Goal: Task Accomplishment & Management: Manage account settings

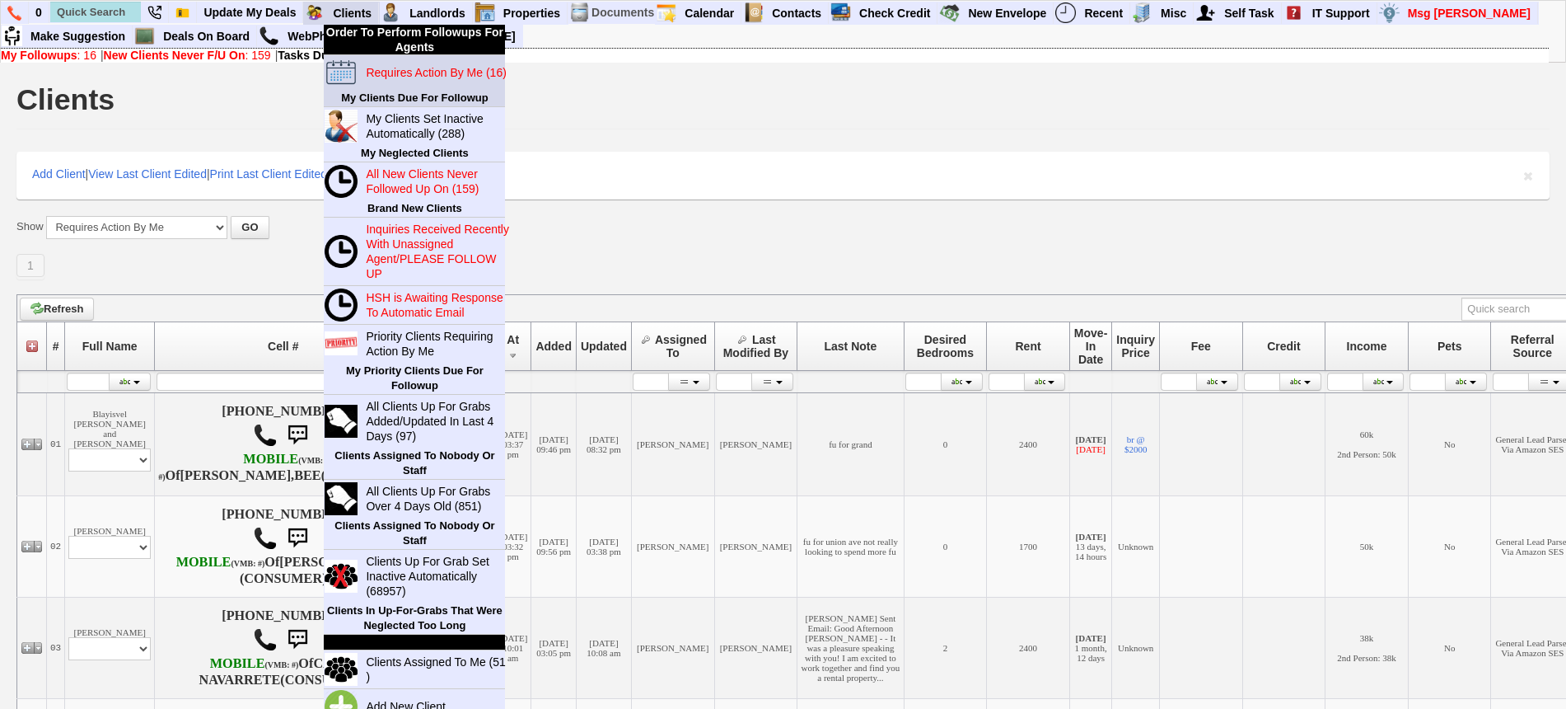
click at [386, 74] on blink "Requires Action By Me (16)" at bounding box center [436, 72] width 140 height 13
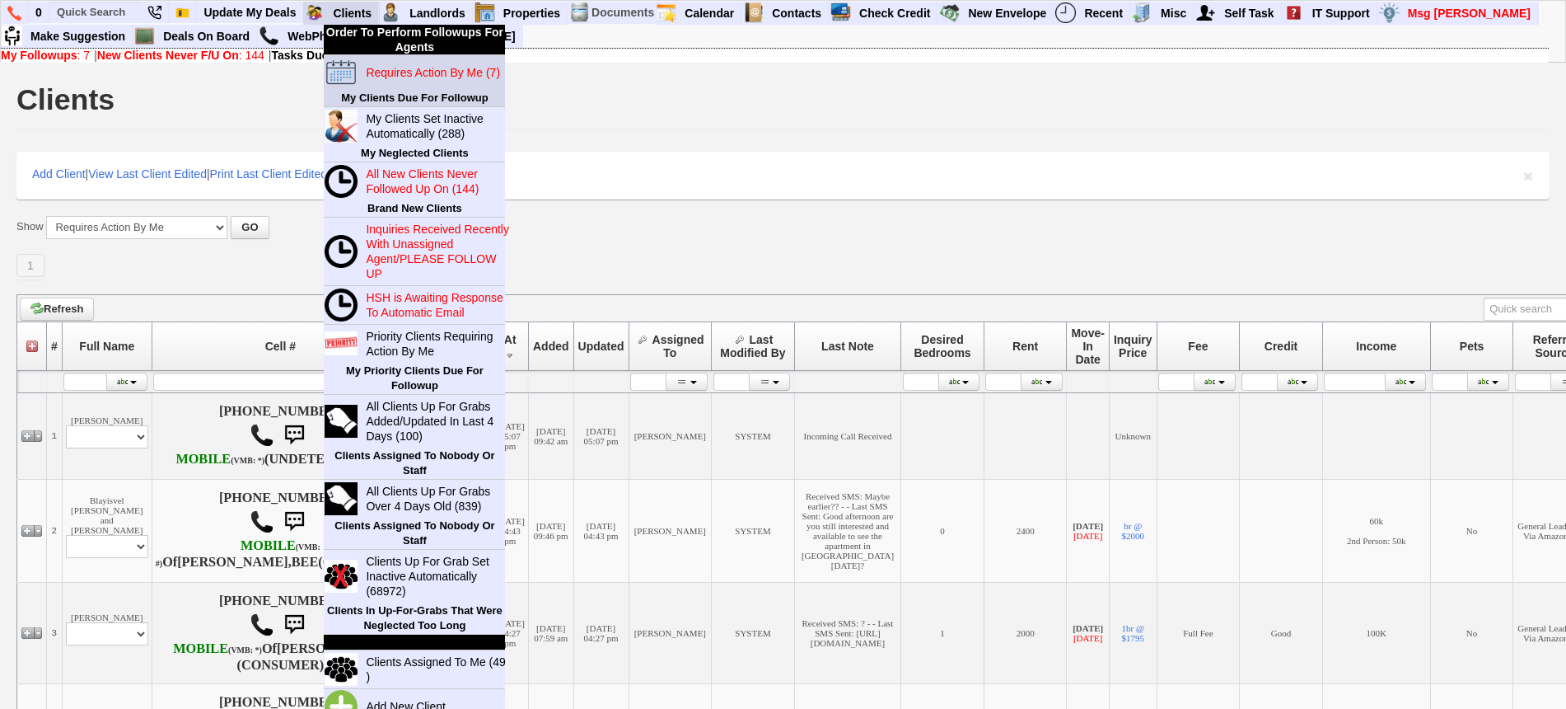
click at [395, 73] on blink "Requires Action By Me (7)" at bounding box center [433, 72] width 134 height 13
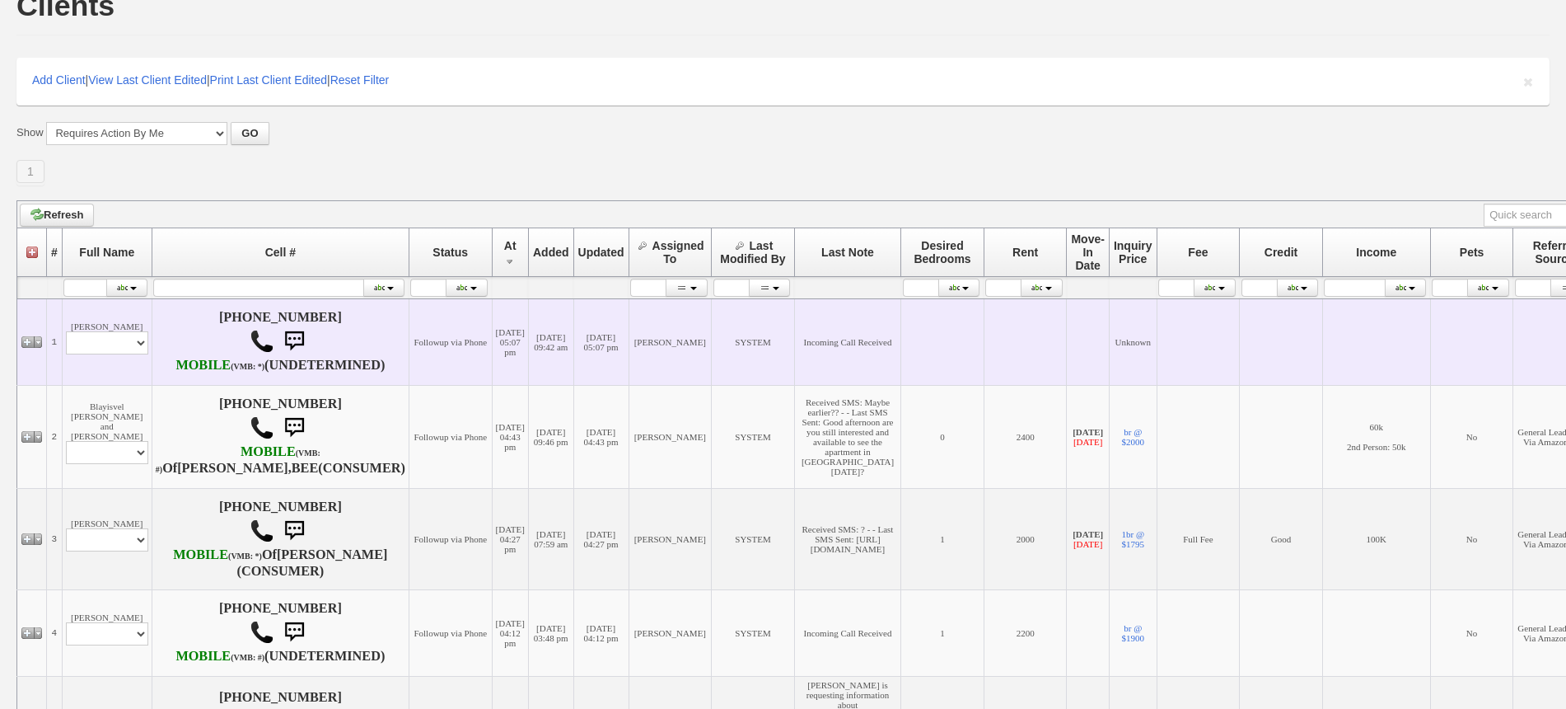
scroll to position [206, 0]
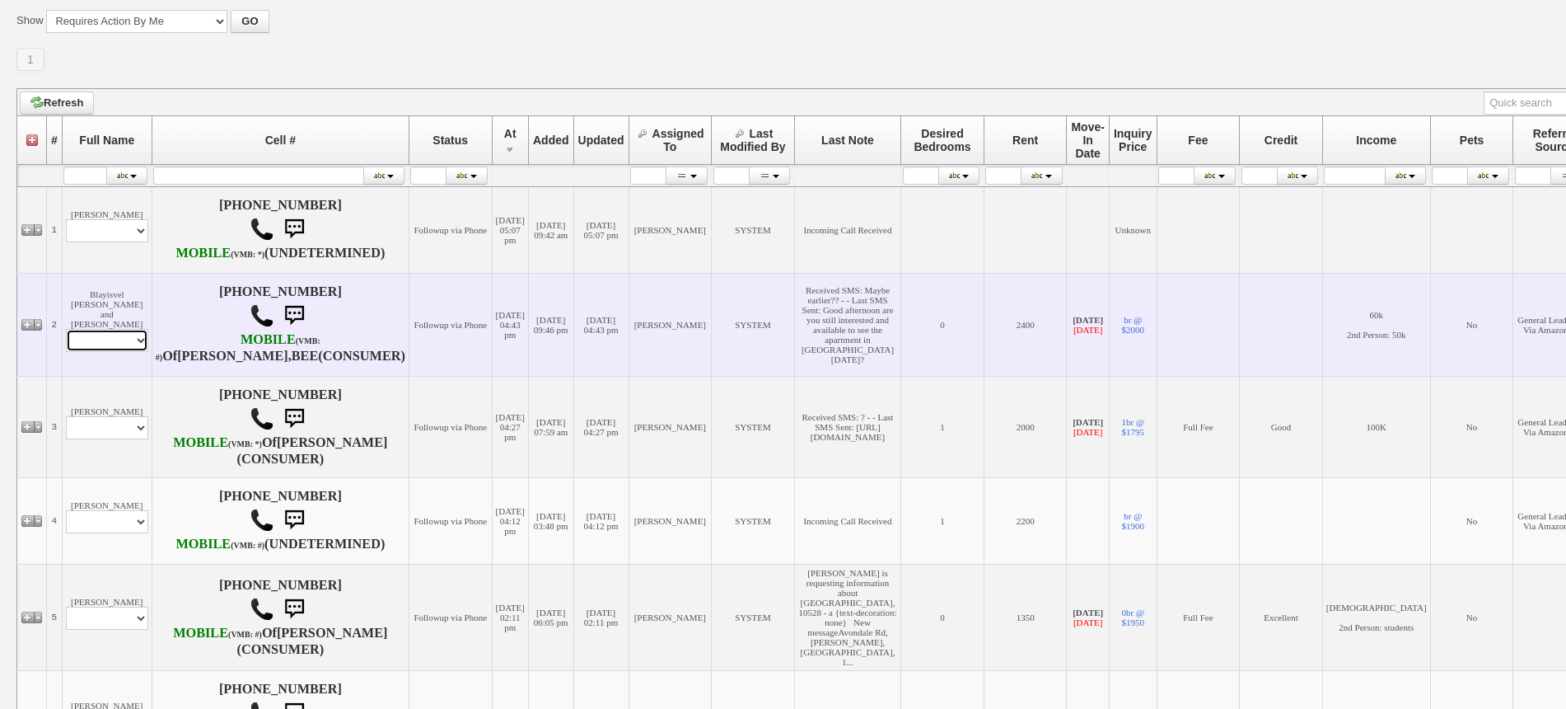
click at [136, 352] on select "Profile Edit Print Email Externally (Will Not Be Tracked In CRM) Closed Deals" at bounding box center [107, 340] width 82 height 23
select select "ChangeURL,/crm/custom/edit_client_form.php?redirect=%2Fcrm%2Fclients.php&id=165…"
click at [66, 346] on select "Profile Edit Print Email Externally (Will Not Be Tracked In CRM) Closed Deals" at bounding box center [107, 340] width 82 height 23
select select
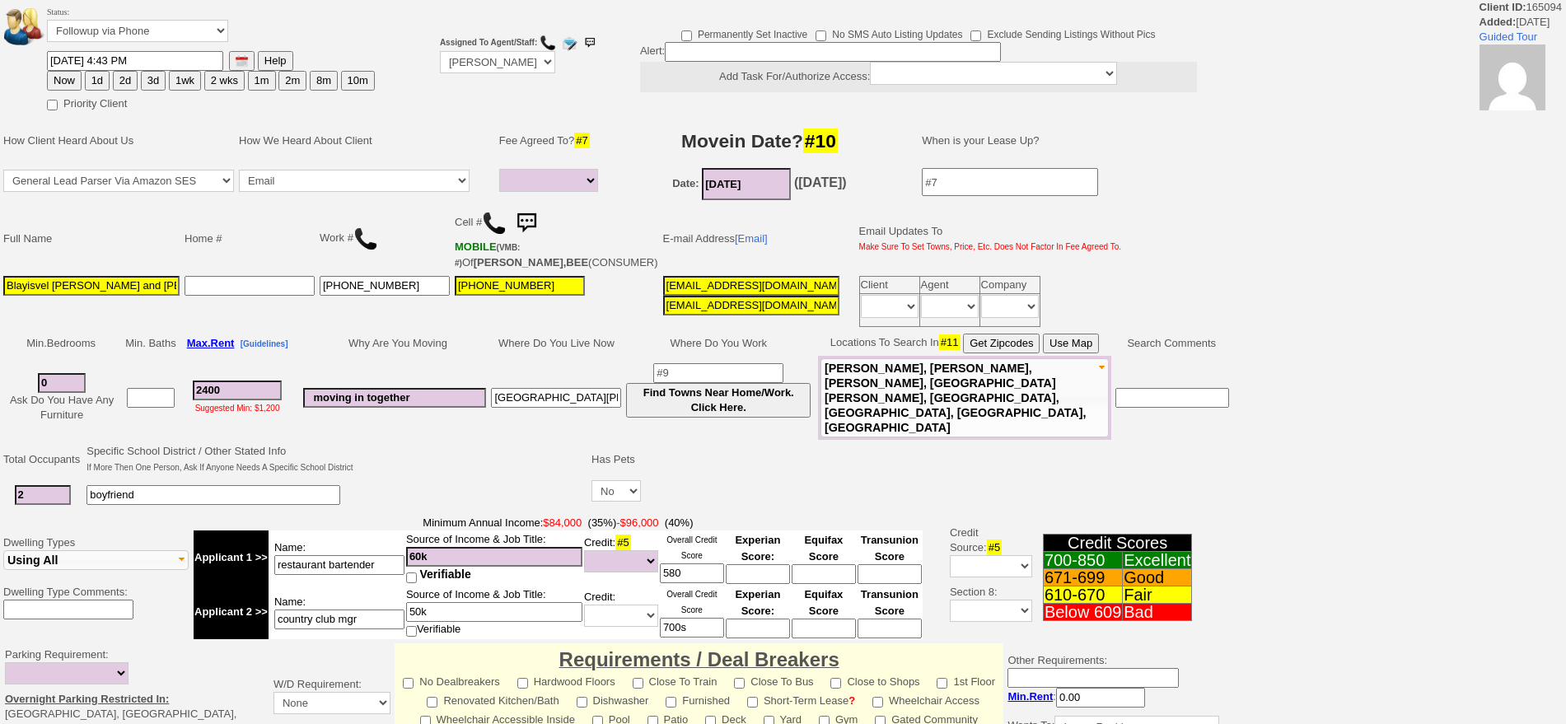
select select
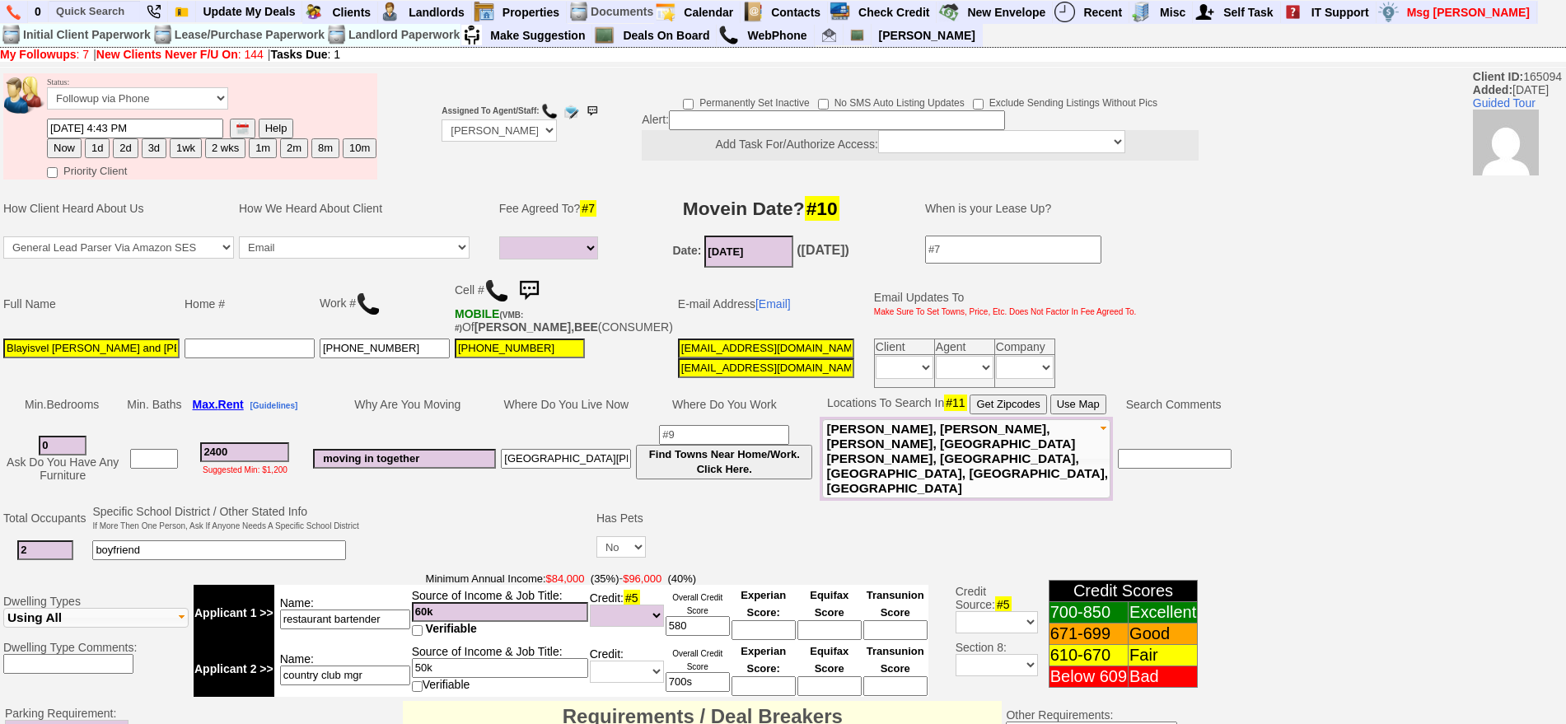
click at [534, 288] on img at bounding box center [528, 290] width 33 height 33
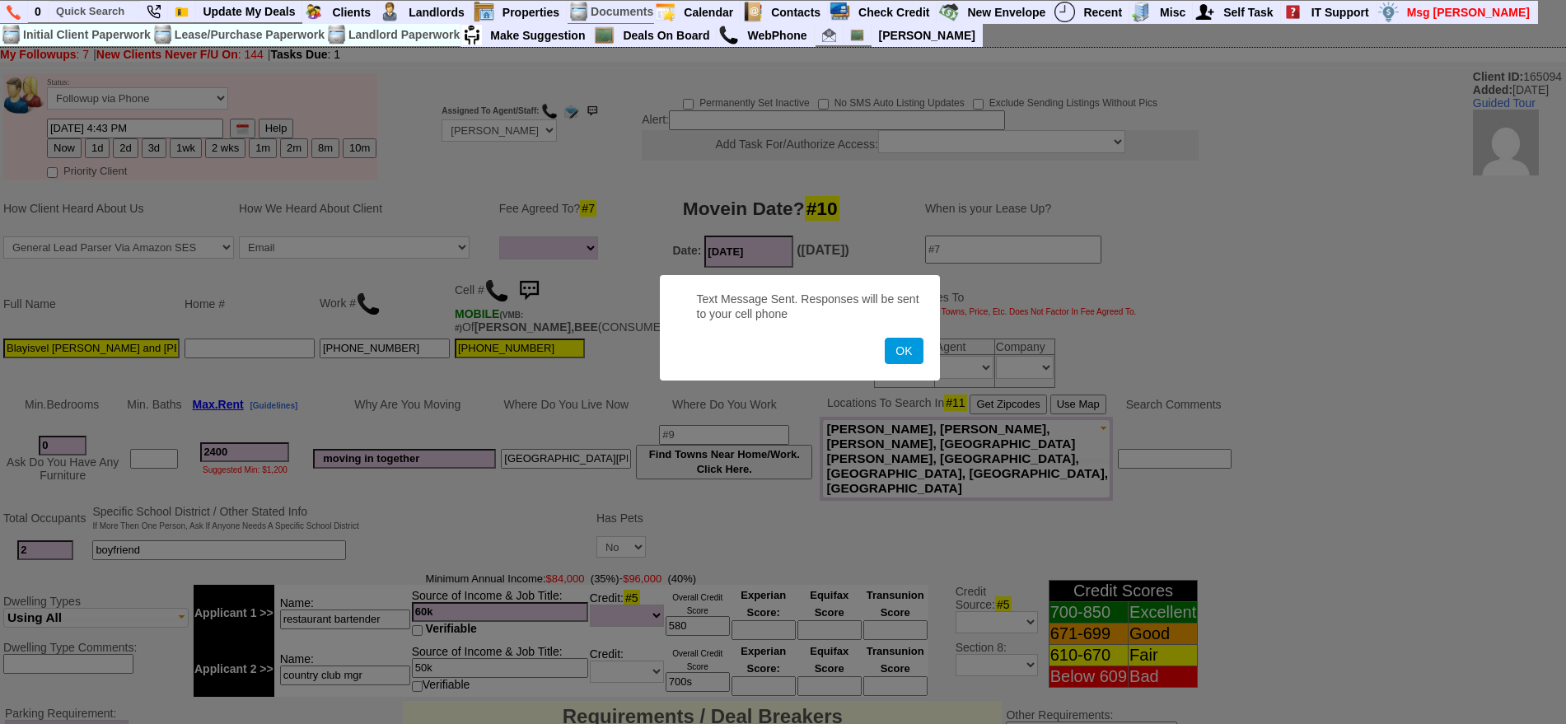
click at [885, 338] on button "OK" at bounding box center [904, 351] width 38 height 26
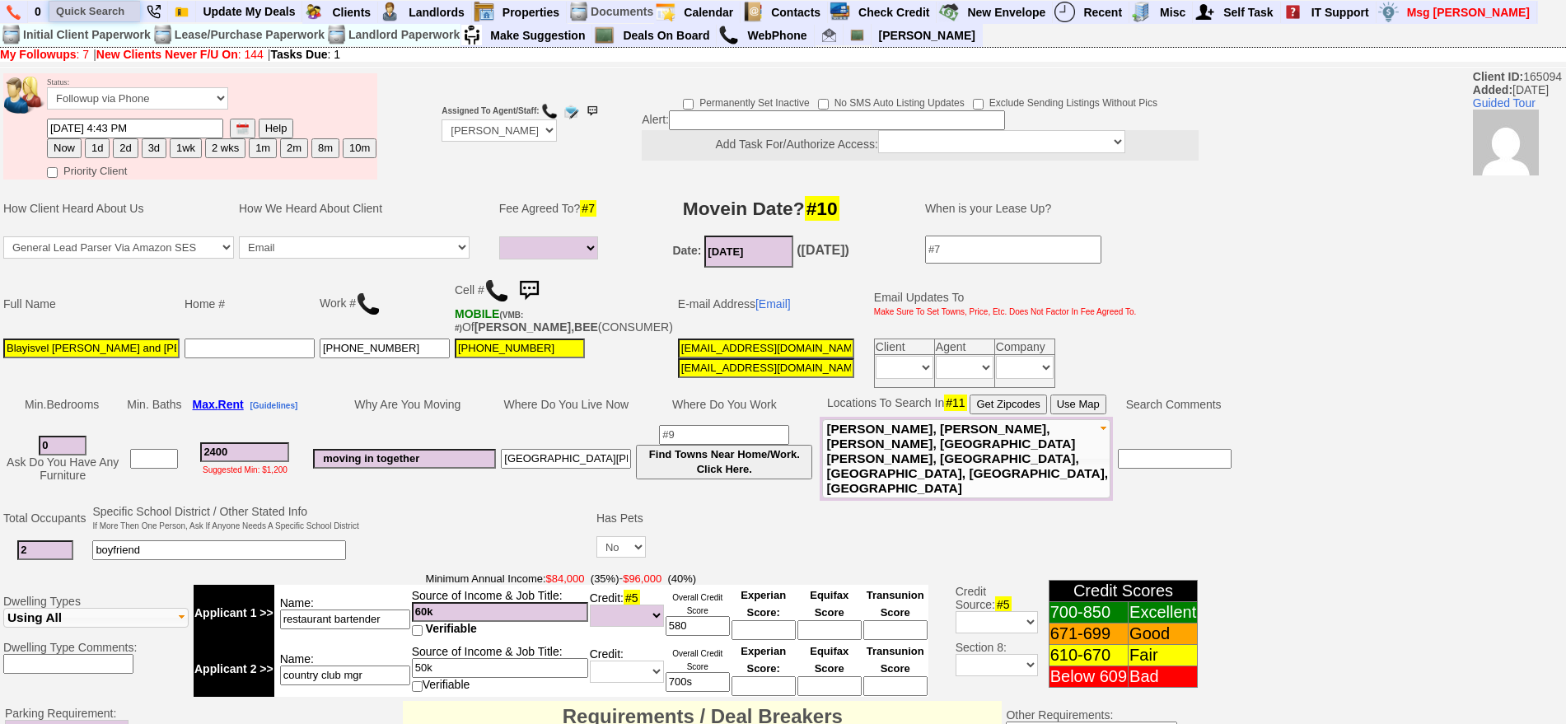
click at [121, 18] on input "text" at bounding box center [94, 11] width 91 height 21
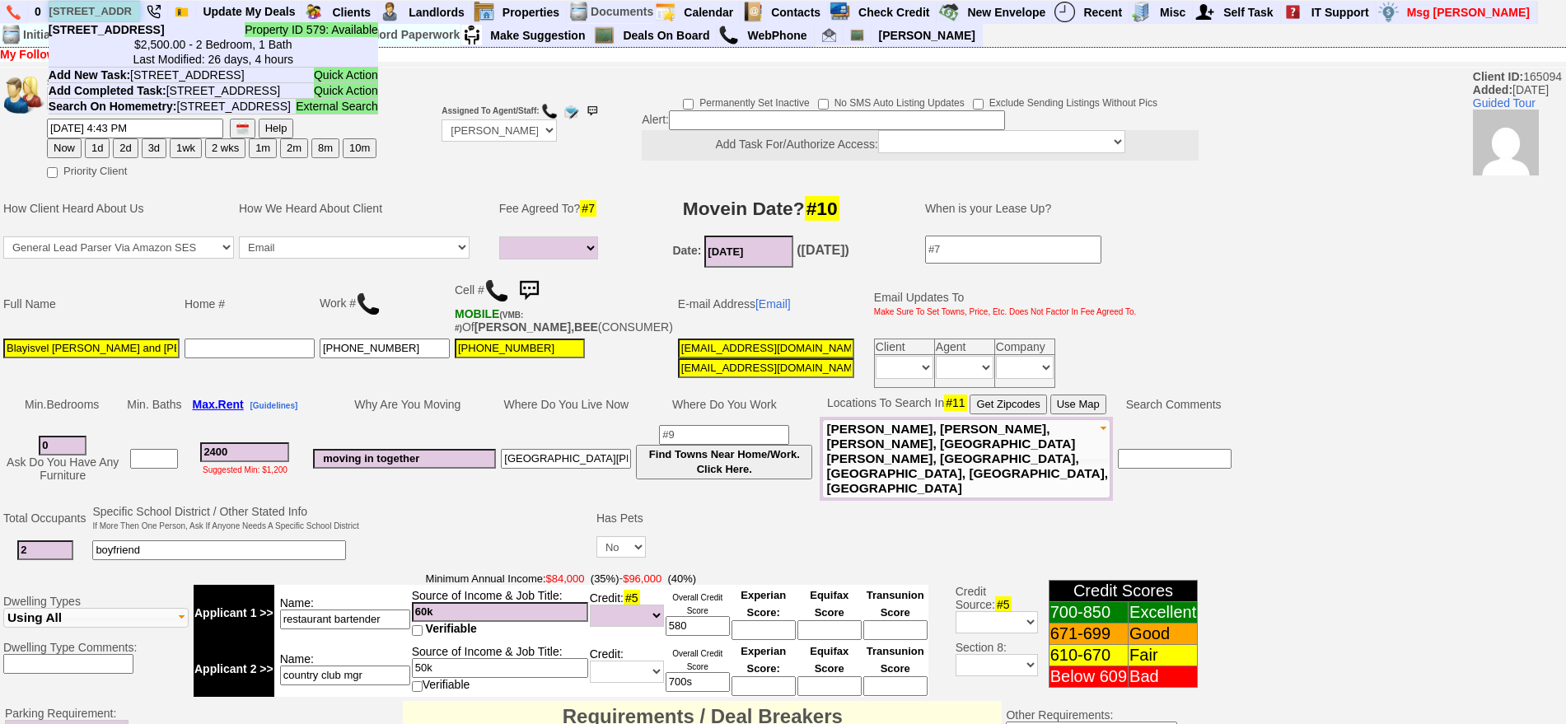
click at [130, 14] on input "64 grand st" at bounding box center [94, 11] width 91 height 21
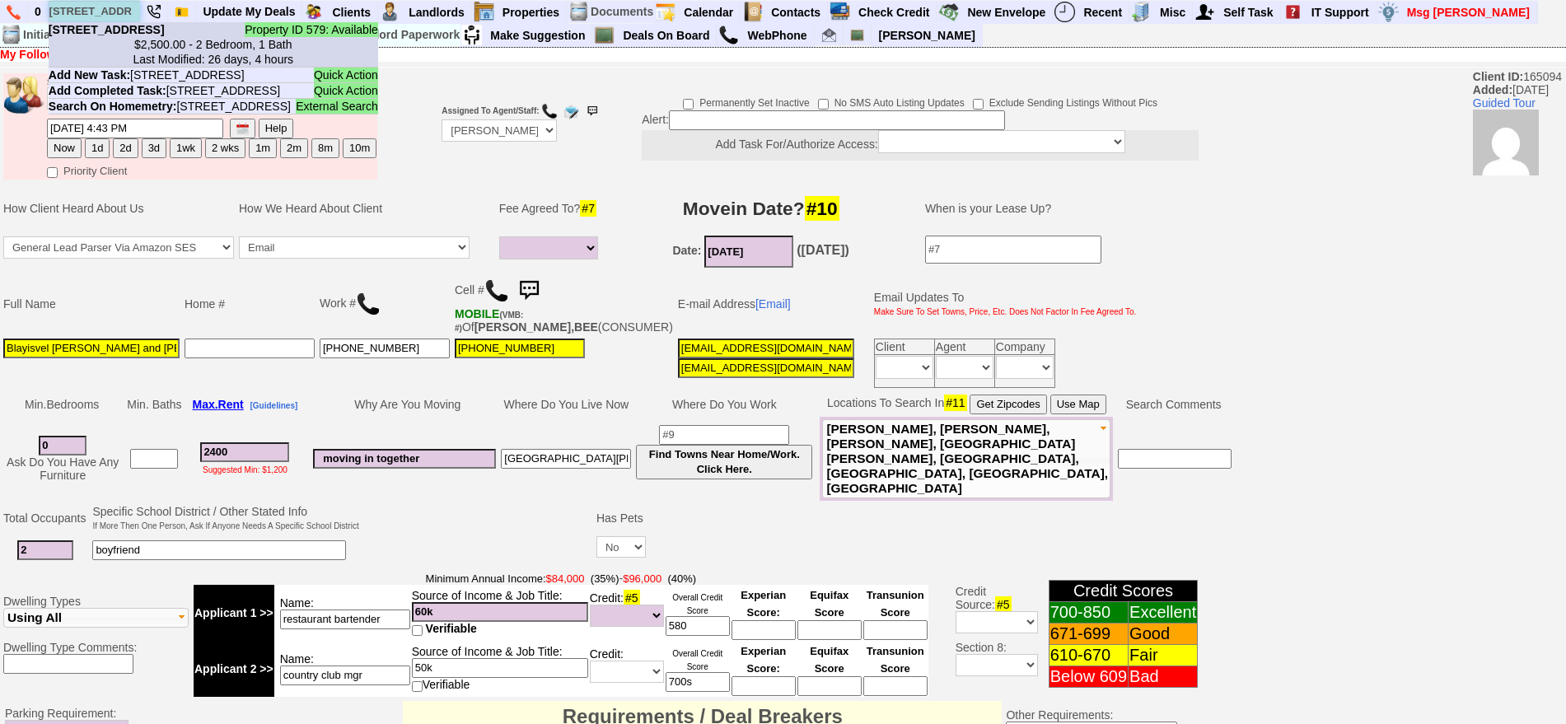
type input "64 grand st"
click at [135, 56] on center "$2,500.00 - 2 Bedroom, 1 Bath Last Modified: 26 days, 4 hours" at bounding box center [214, 52] width 330 height 30
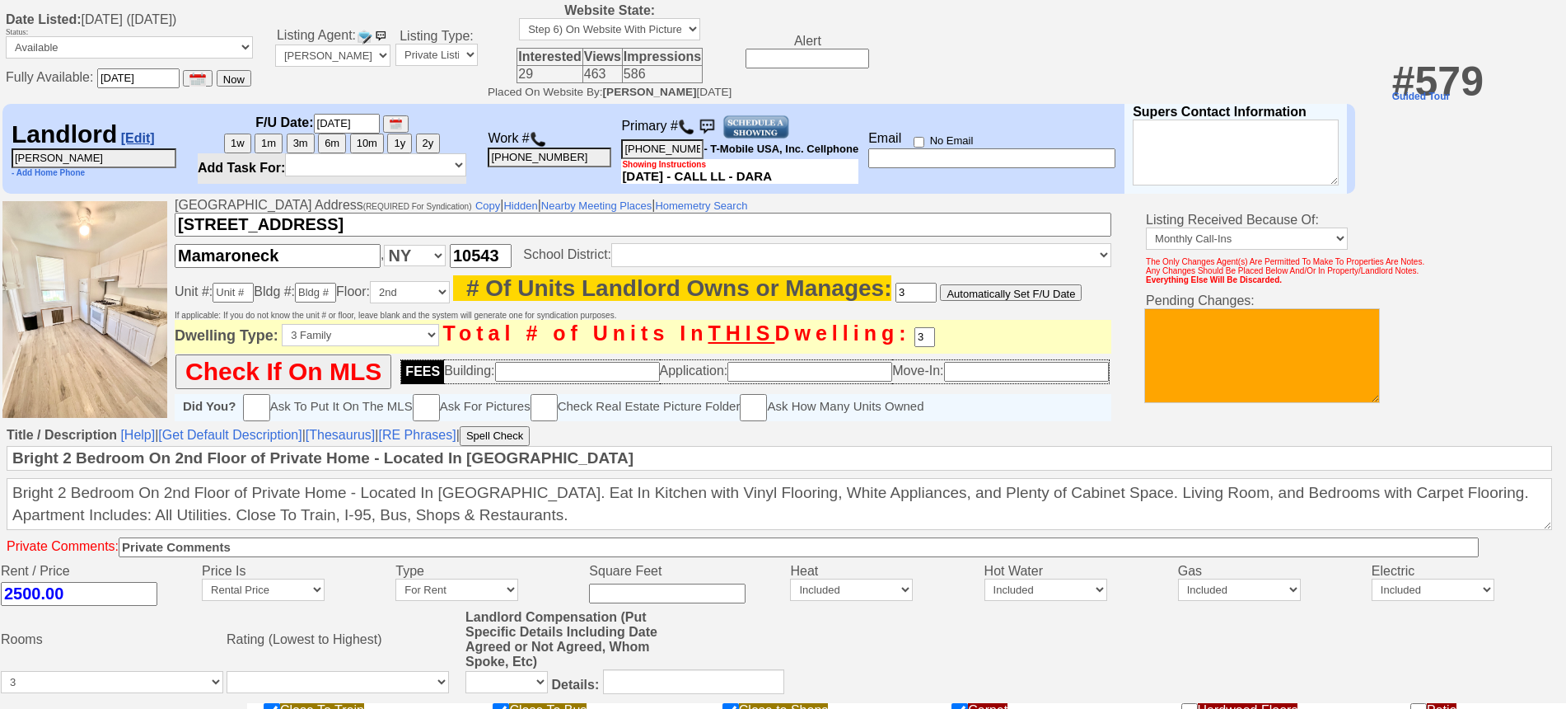
click at [152, 145] on link "[Edit]" at bounding box center [138, 138] width 34 height 14
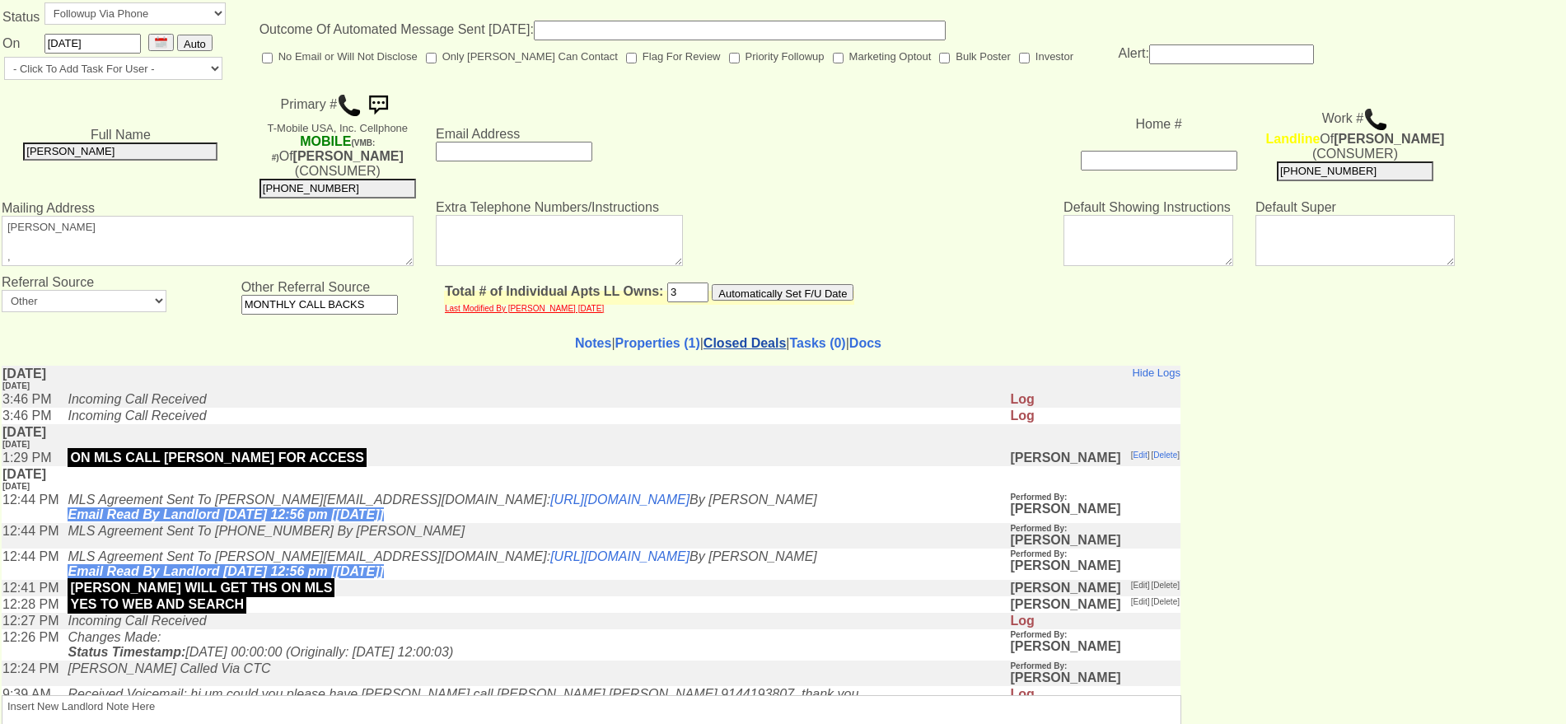
click at [704, 336] on link "Closed Deals" at bounding box center [745, 343] width 82 height 14
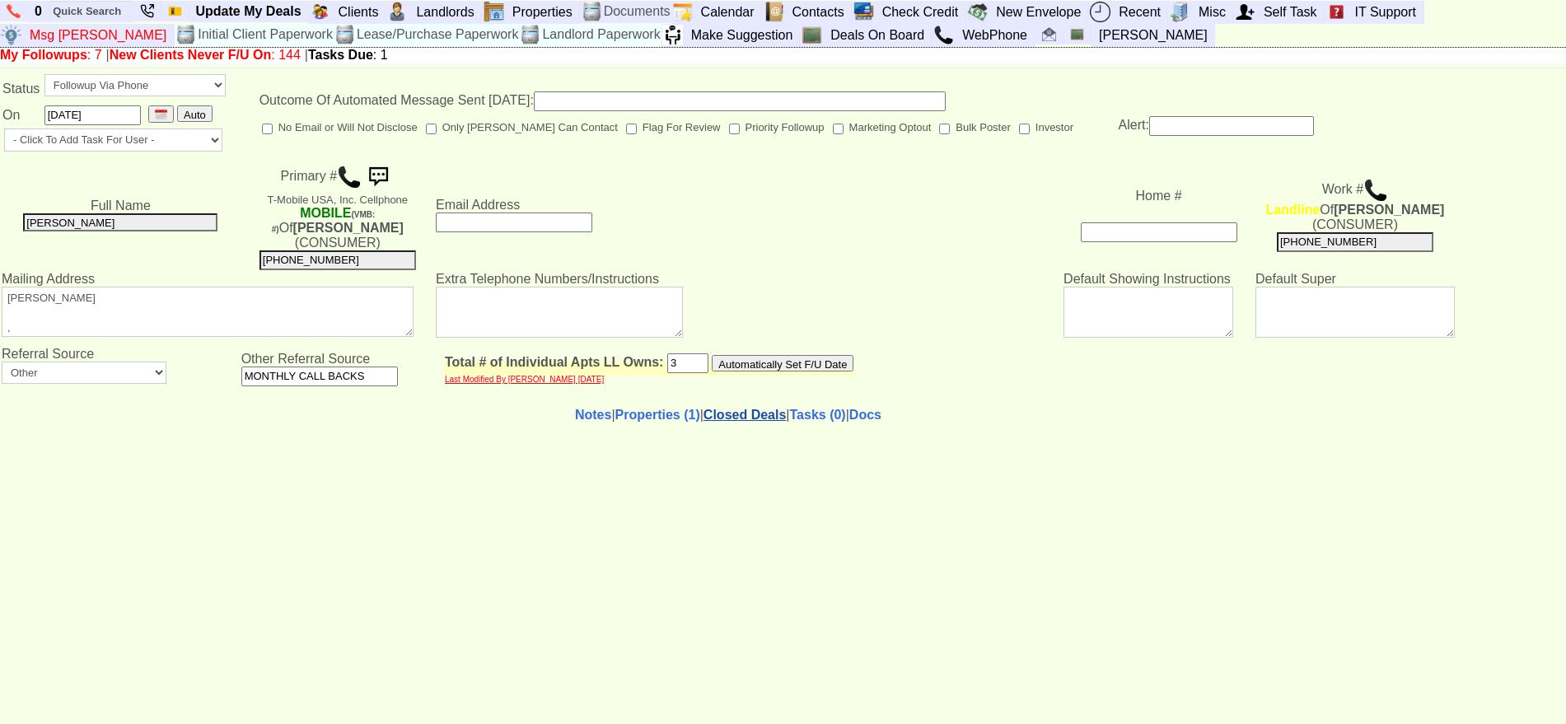
select select "50"
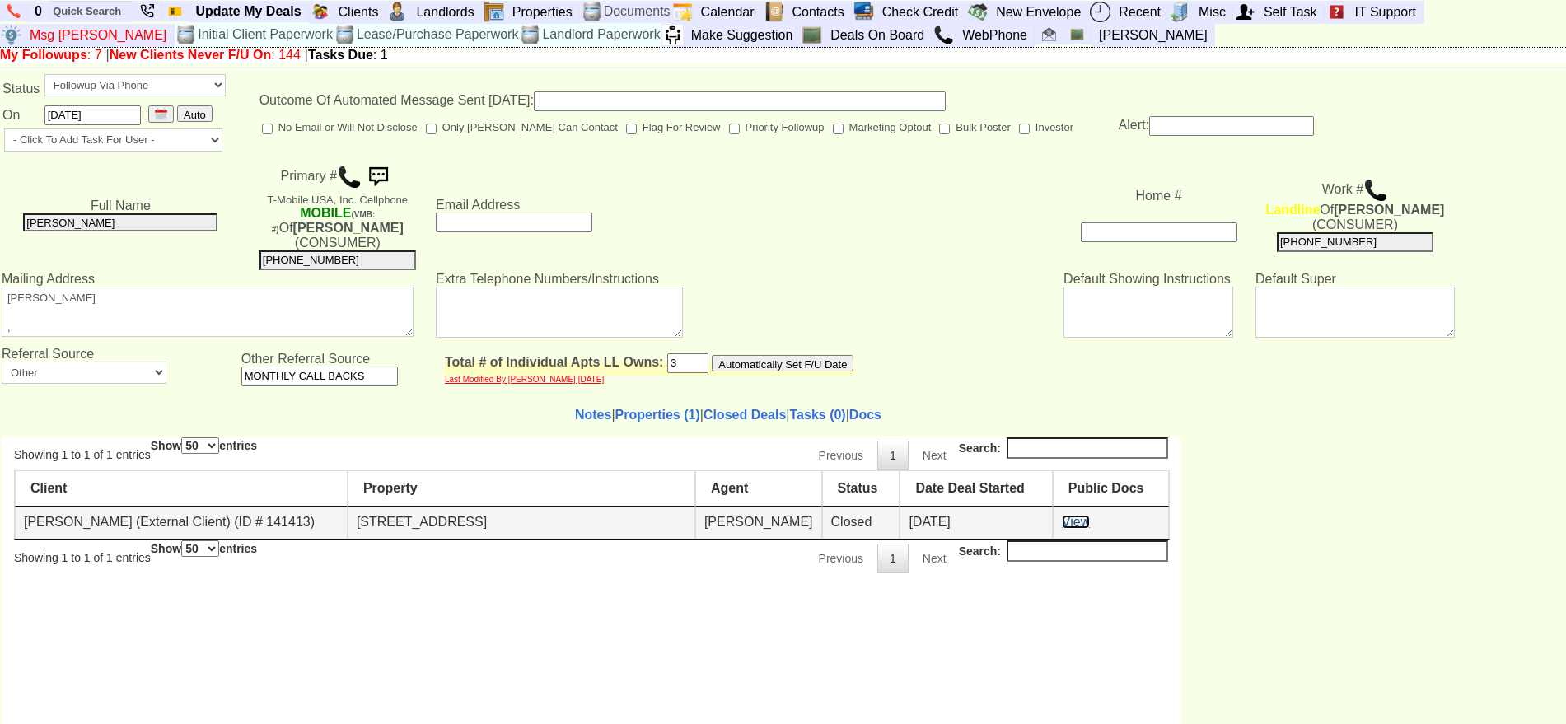
click at [1069, 518] on link "View" at bounding box center [1076, 521] width 28 height 14
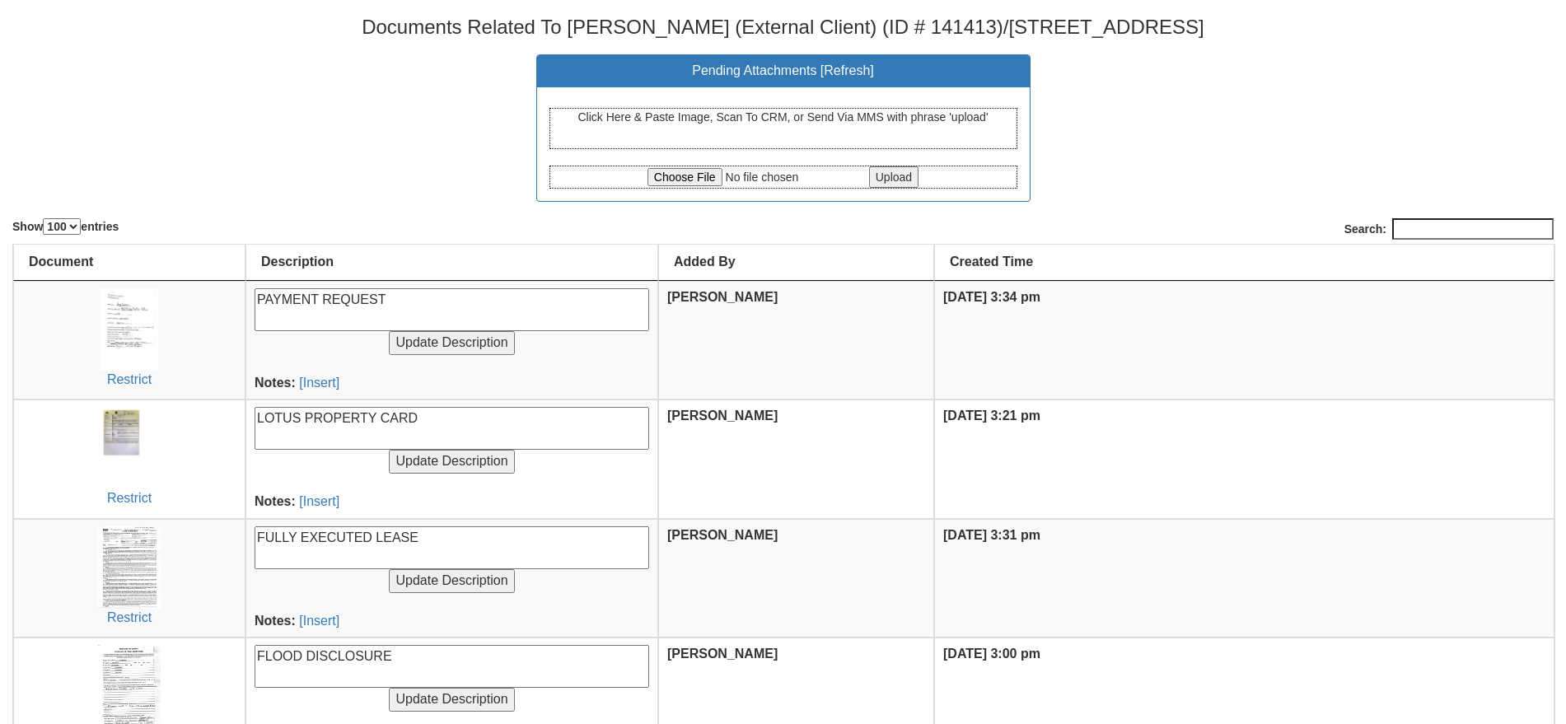
select select "100"
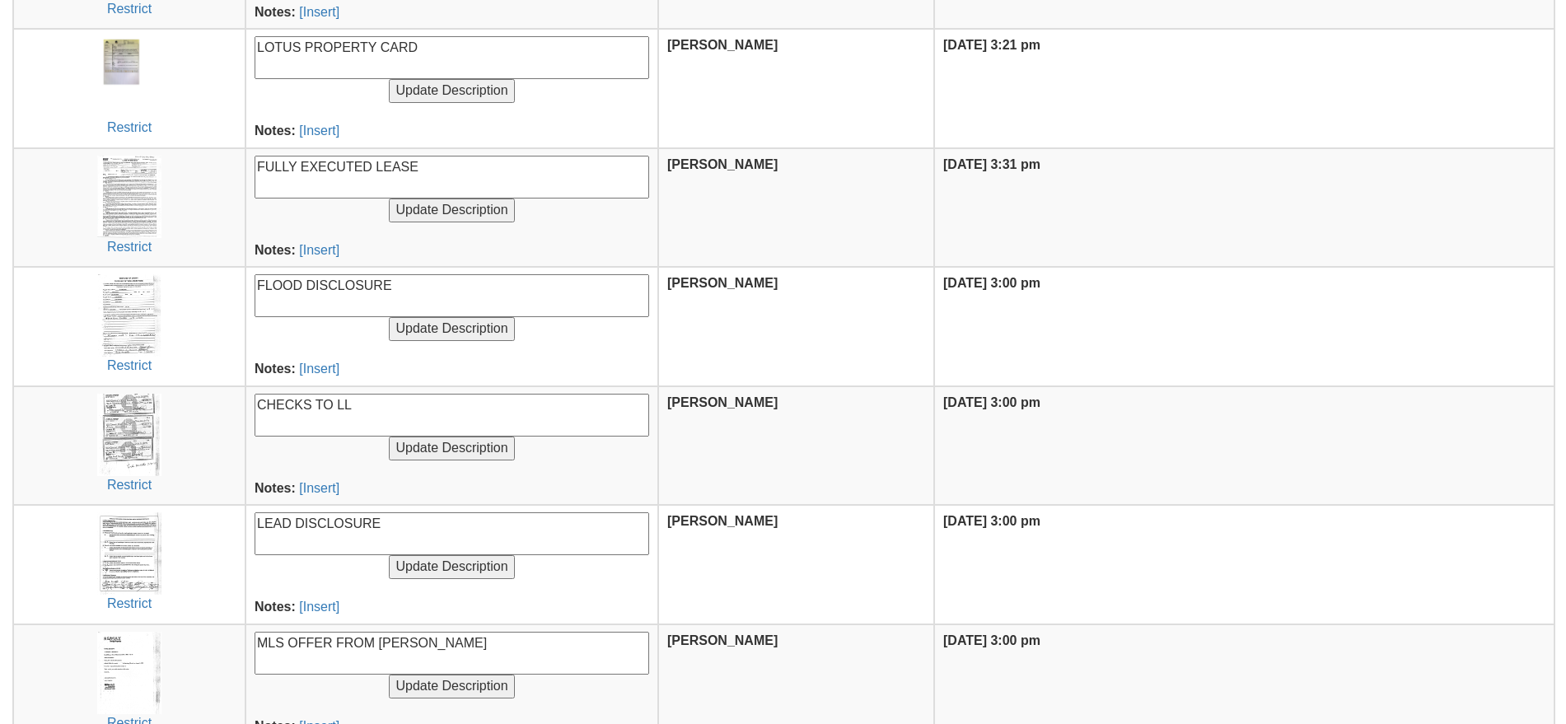
scroll to position [412, 0]
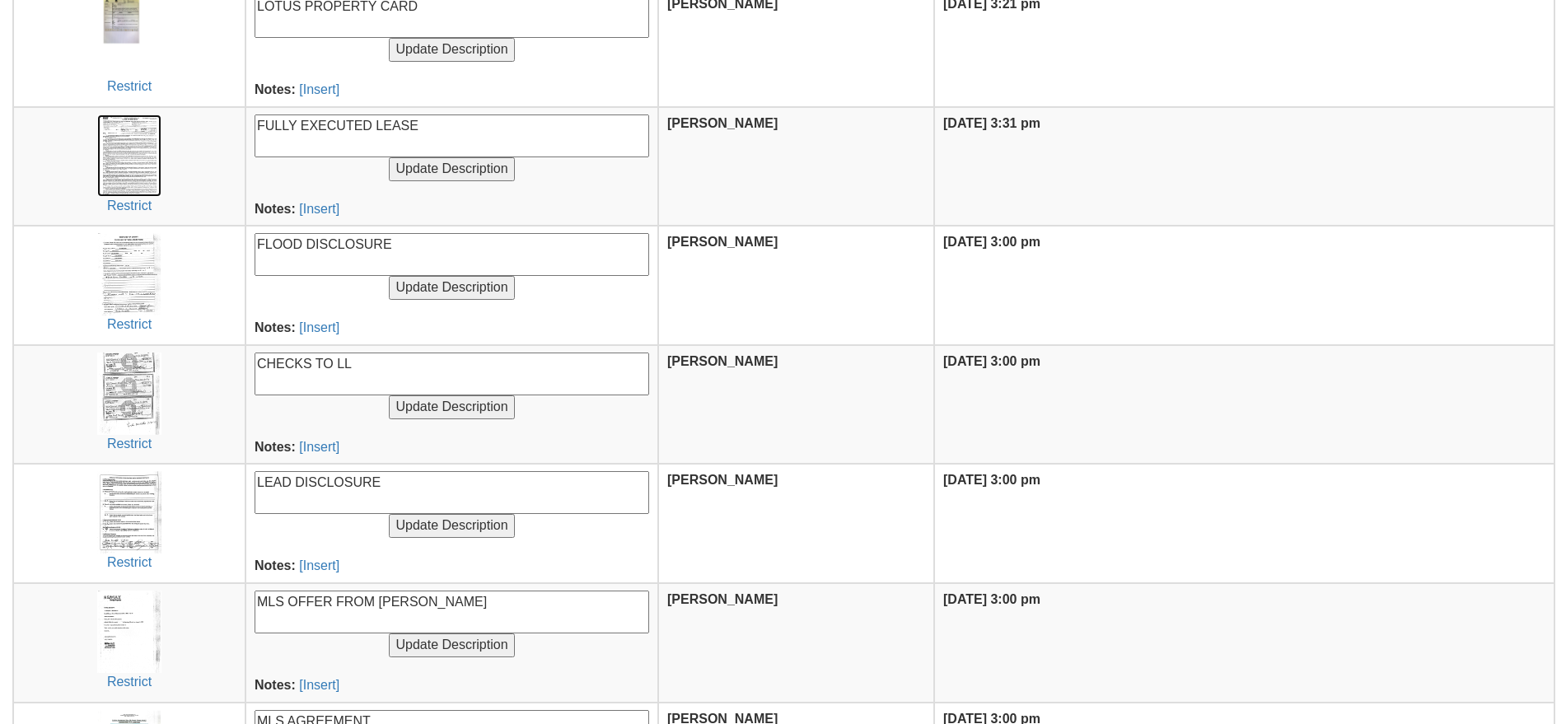
click at [129, 169] on img at bounding box center [128, 156] width 63 height 82
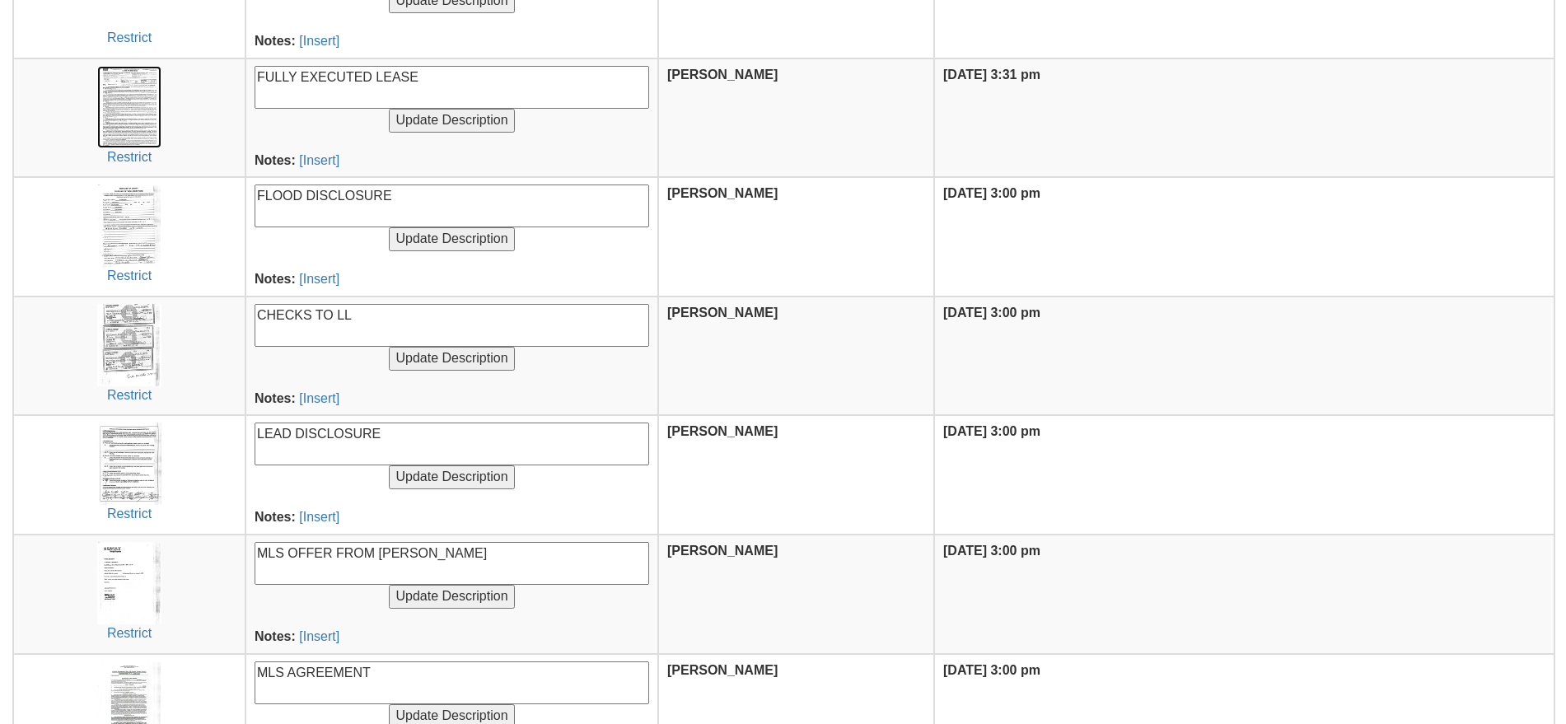
scroll to position [515, 0]
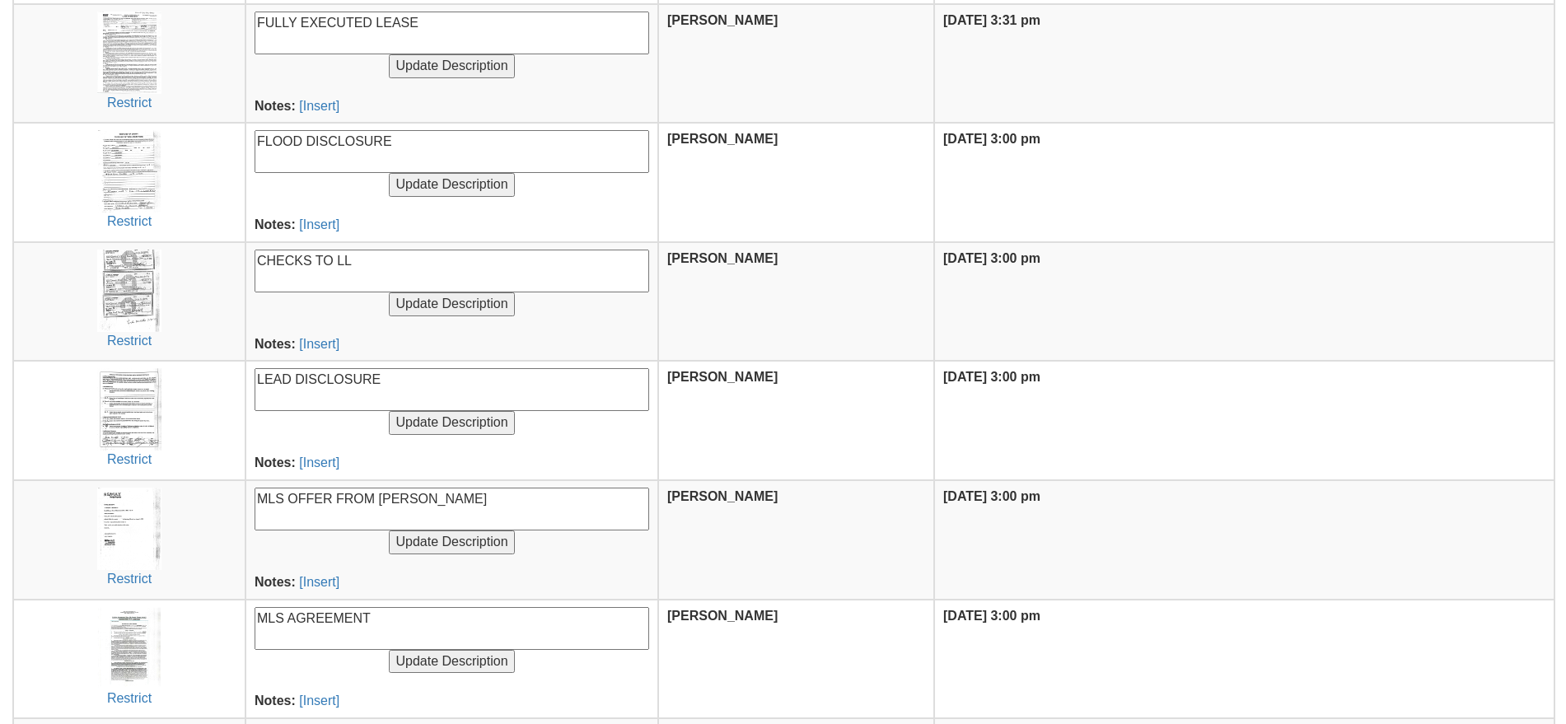
click at [828, 199] on th "[PERSON_NAME]" at bounding box center [796, 182] width 276 height 119
click at [128, 526] on img at bounding box center [128, 529] width 63 height 82
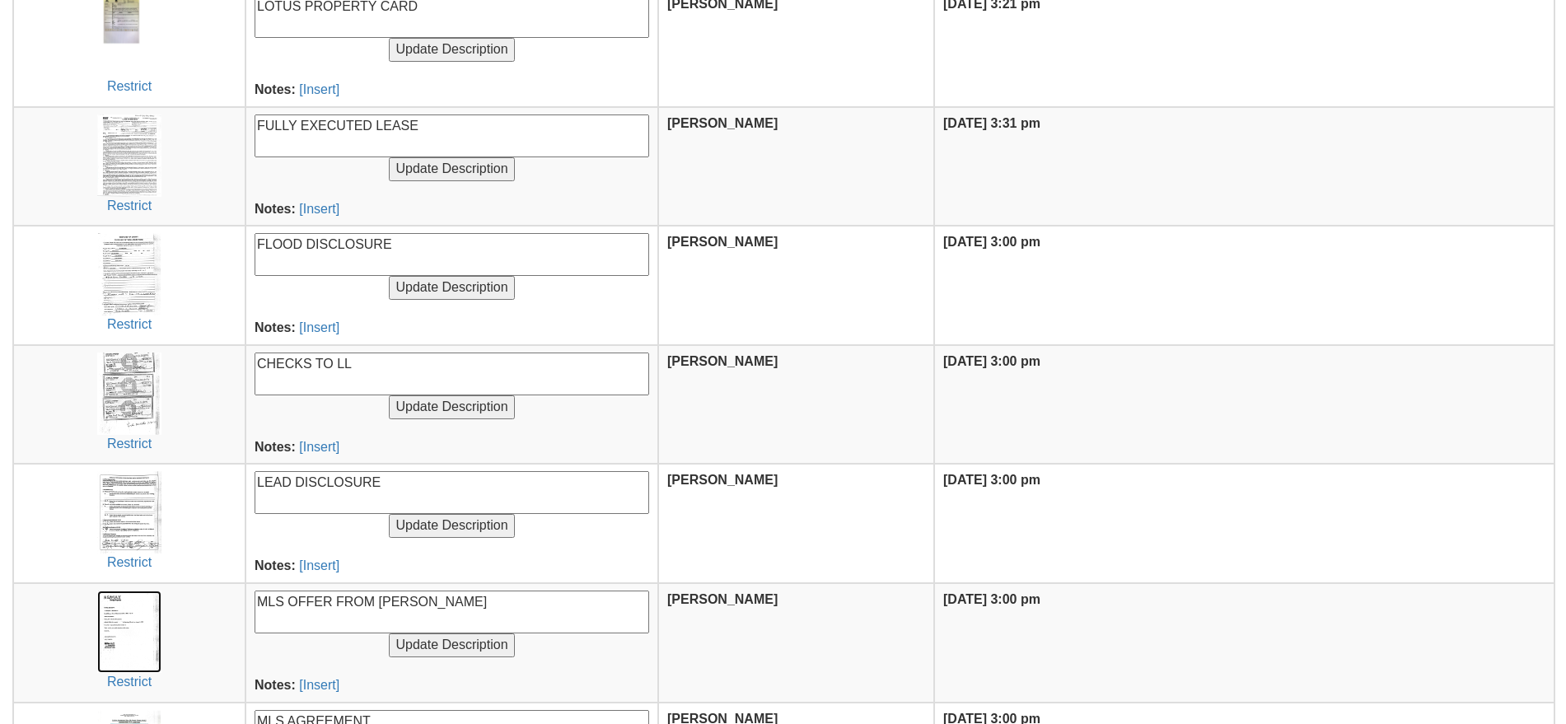
scroll to position [103, 0]
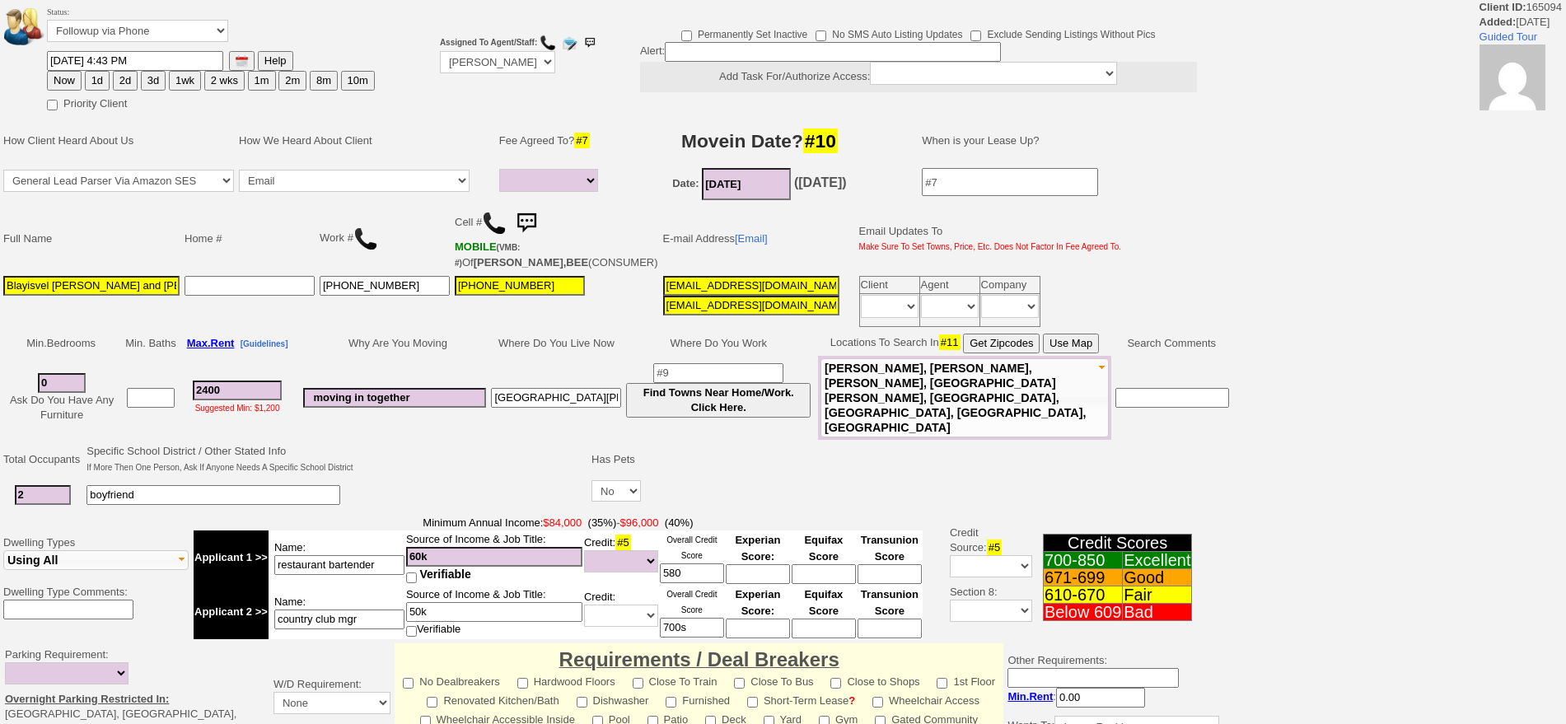
select select
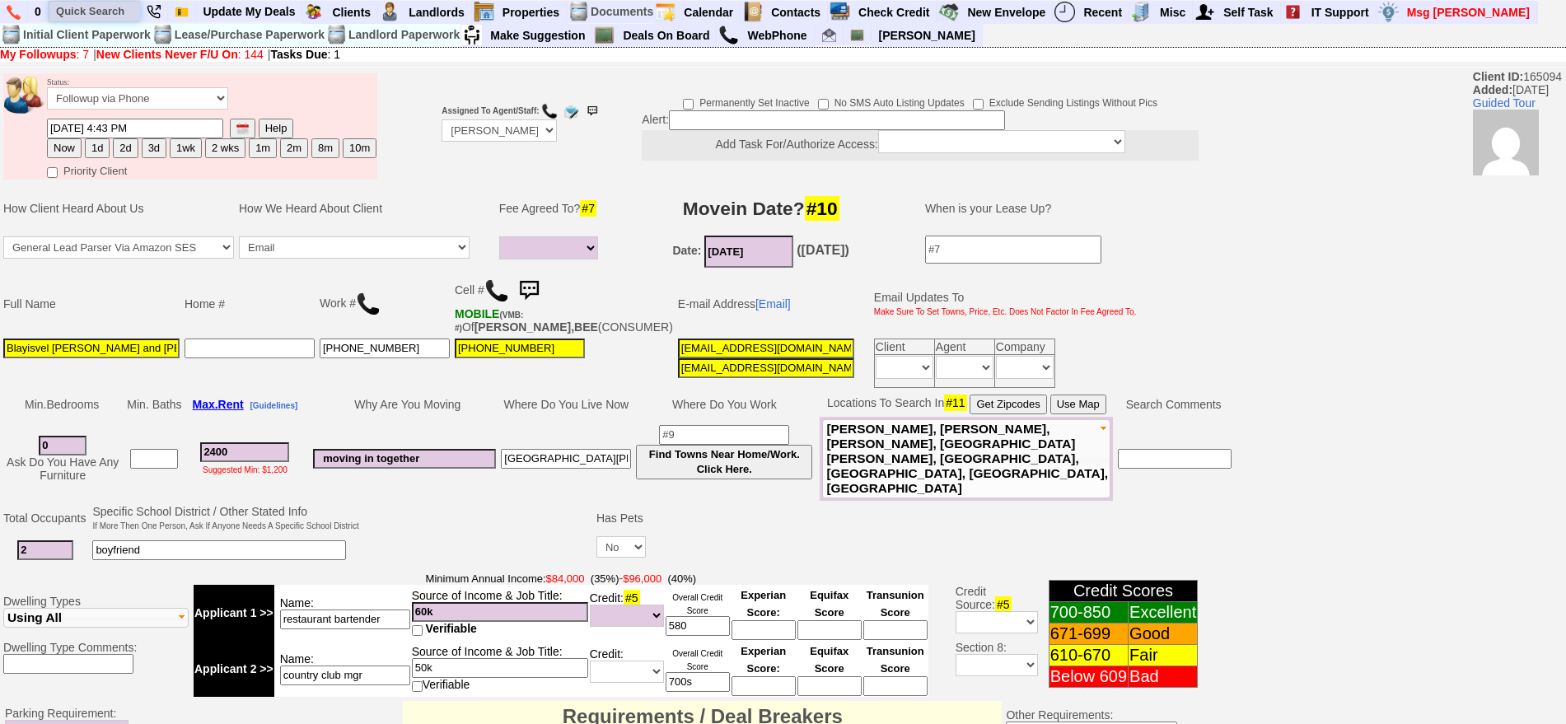
click at [96, 9] on input "text" at bounding box center [94, 11] width 91 height 21
click at [126, 11] on input "331 w post" at bounding box center [94, 11] width 91 height 21
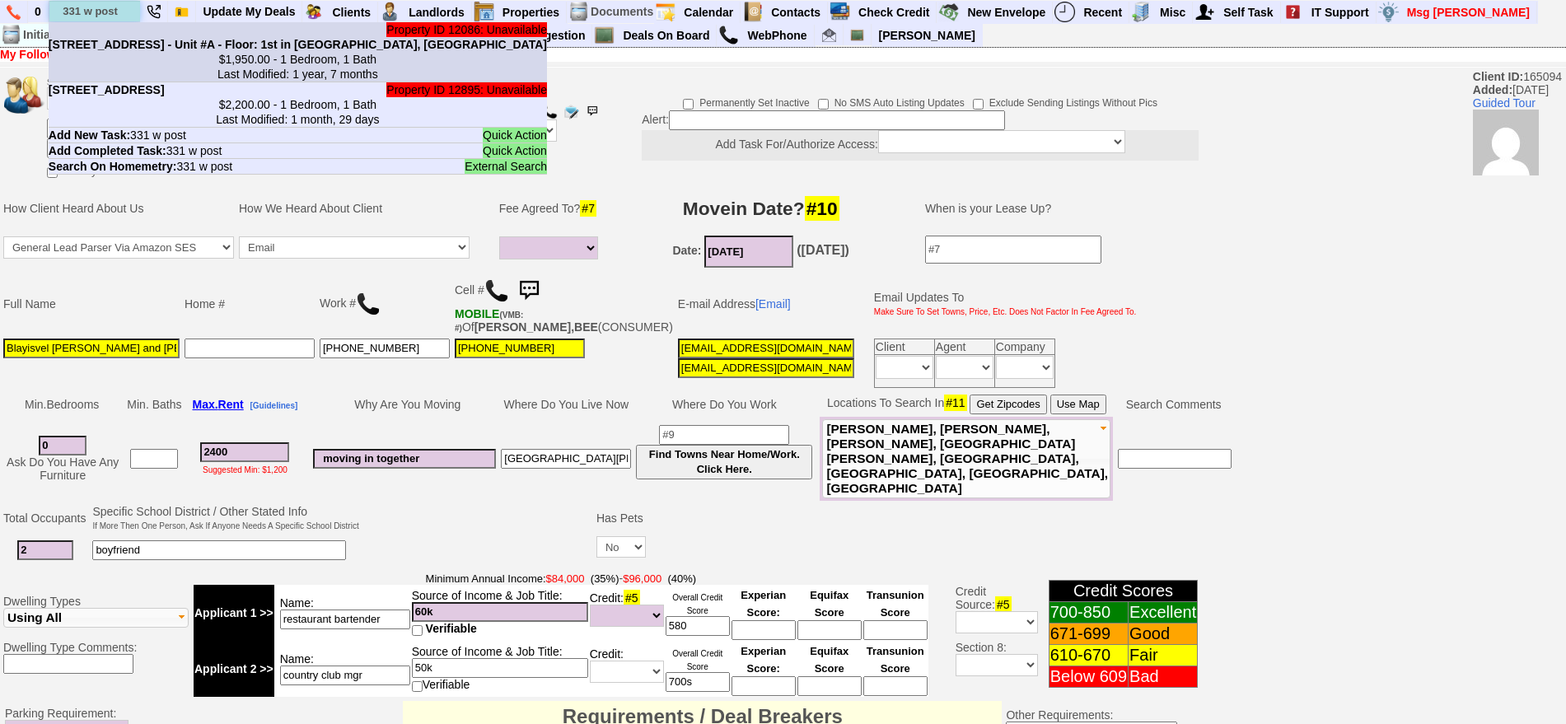
type input "331 w post"
click at [136, 49] on b "331 W Post Rd - Unit #A - Floor: 1st in White Plains, NY" at bounding box center [298, 44] width 498 height 13
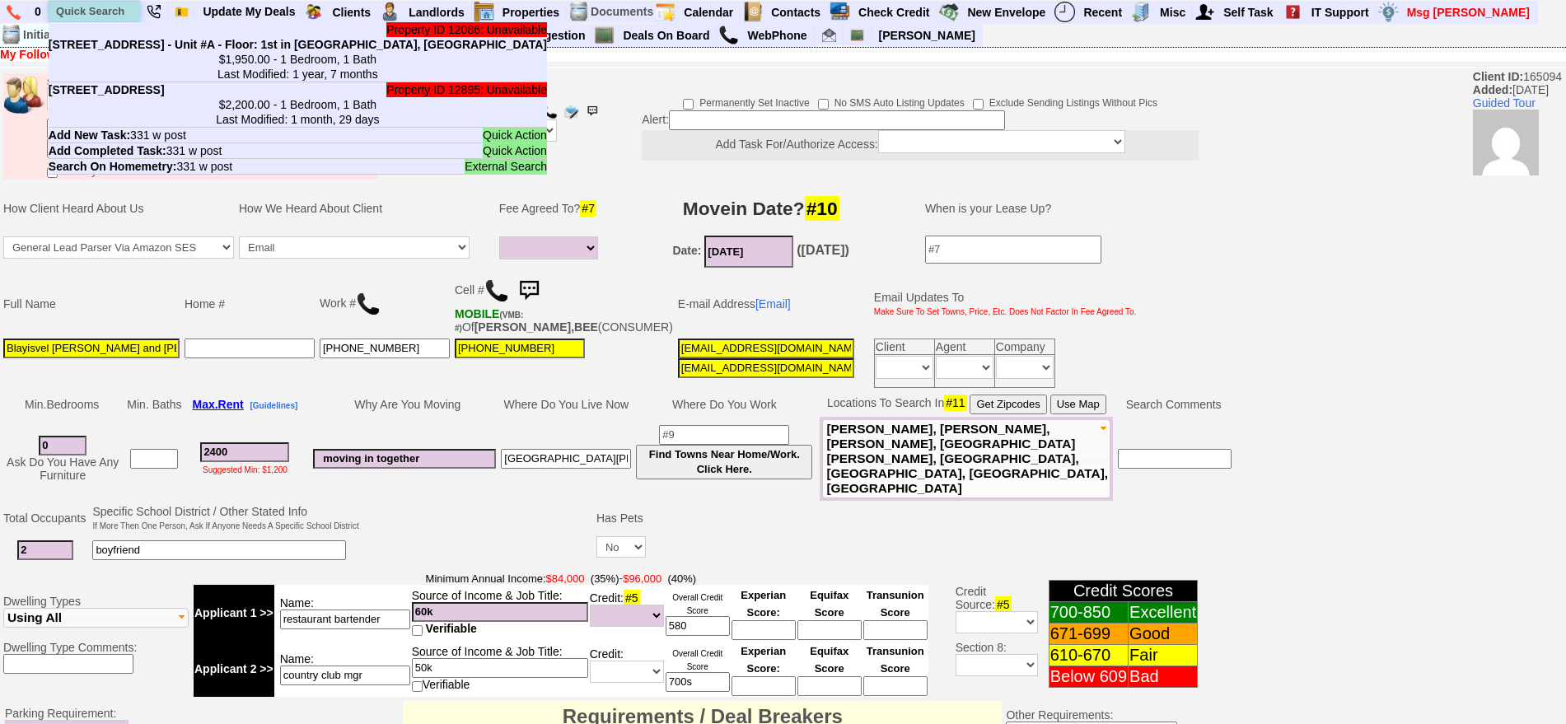
click at [127, 7] on input "text" at bounding box center [94, 11] width 91 height 21
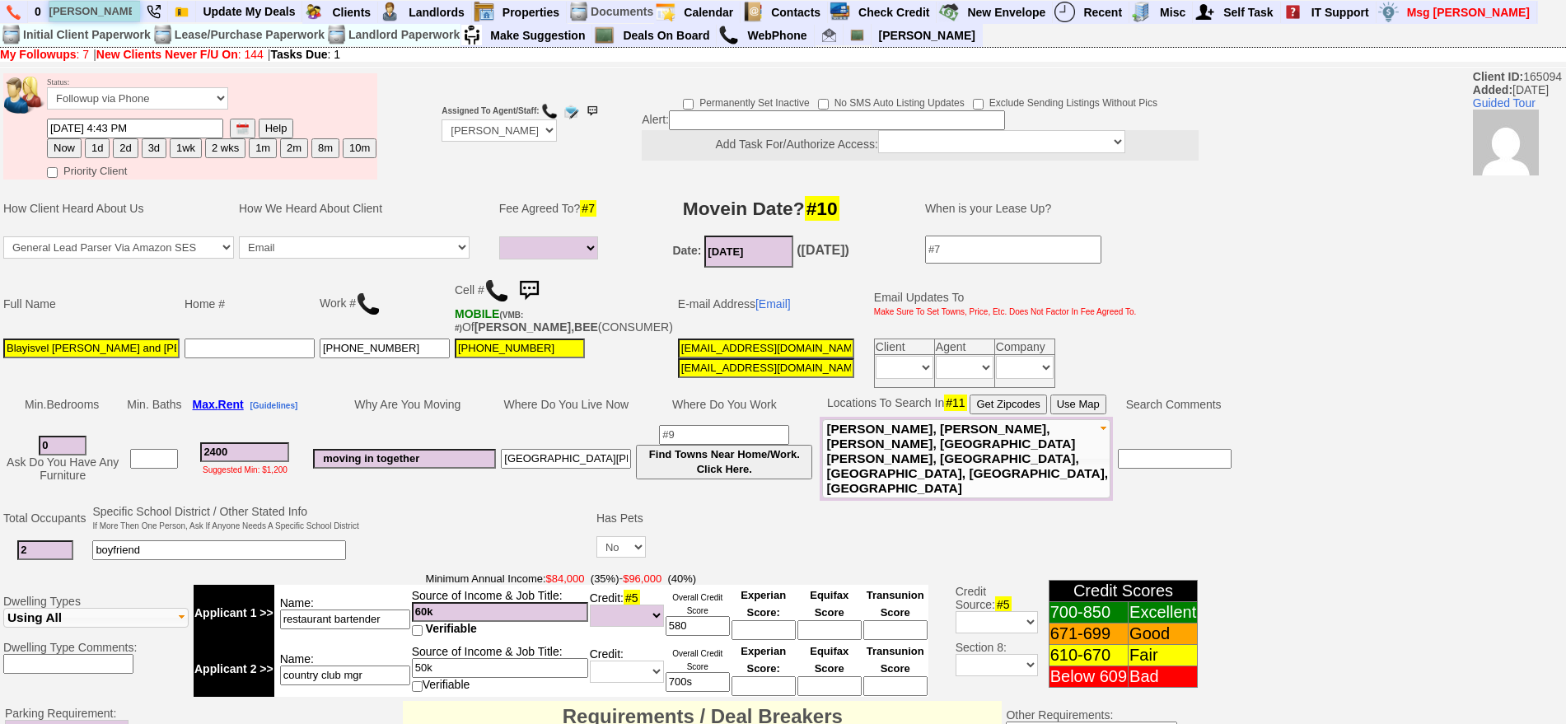
click at [119, 12] on input "ted utz" at bounding box center [94, 11] width 91 height 21
drag, startPoint x: 120, startPoint y: 12, endPoint x: 0, endPoint y: 3, distance: 120.6
click at [1538, 1] on ul "0 ted utz Client # 69993 Ted Utz Status: Inactive Tel #: Email: 2s2qx5z7x9c7ti4…" at bounding box center [1538, 1] width 0 height 0
click at [118, 14] on input "theodo" at bounding box center [94, 11] width 91 height 21
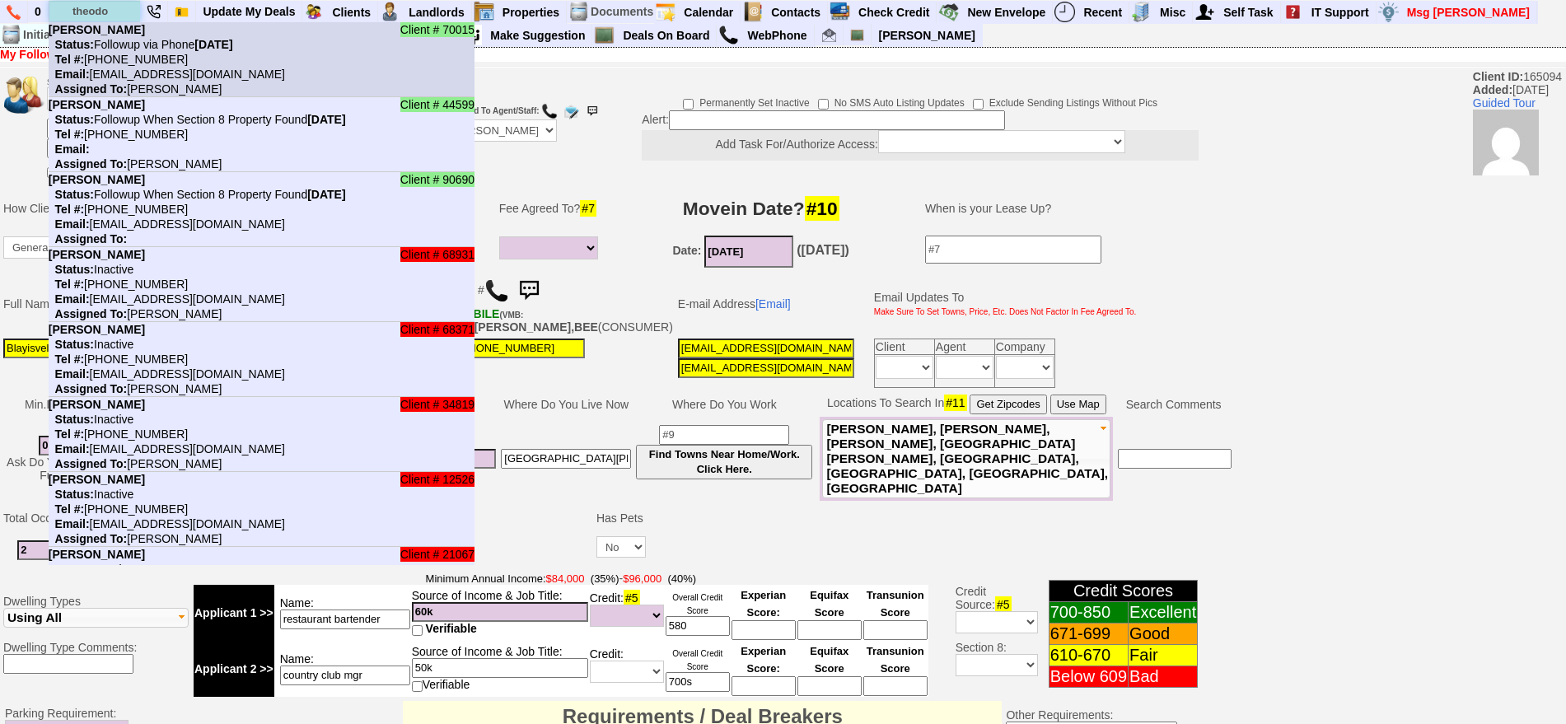
type input "theodo"
click at [129, 33] on li "Client # 70015 Theodore Utz Status: Followup via Phone Monday, August 18th, 202…" at bounding box center [262, 59] width 426 height 75
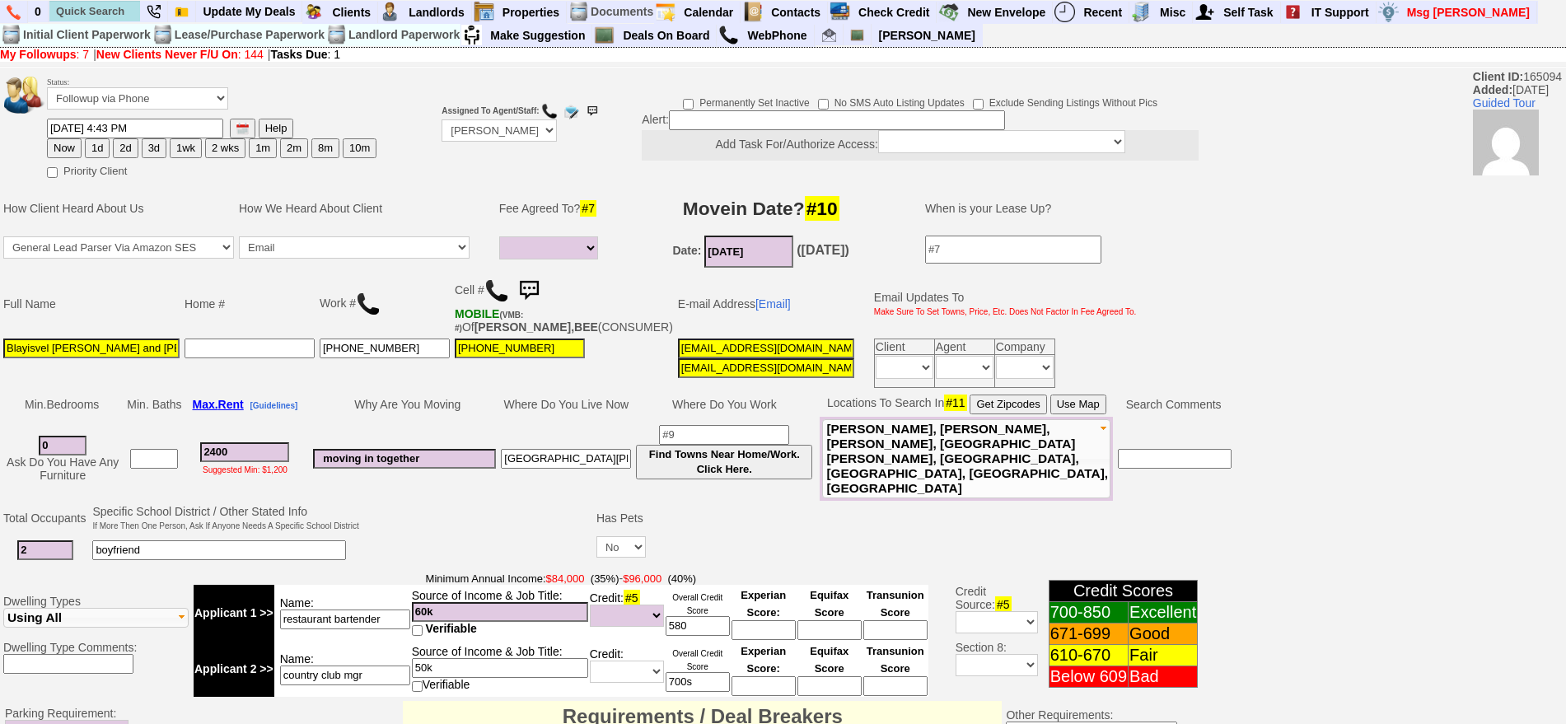
click at [541, 284] on img at bounding box center [528, 290] width 33 height 33
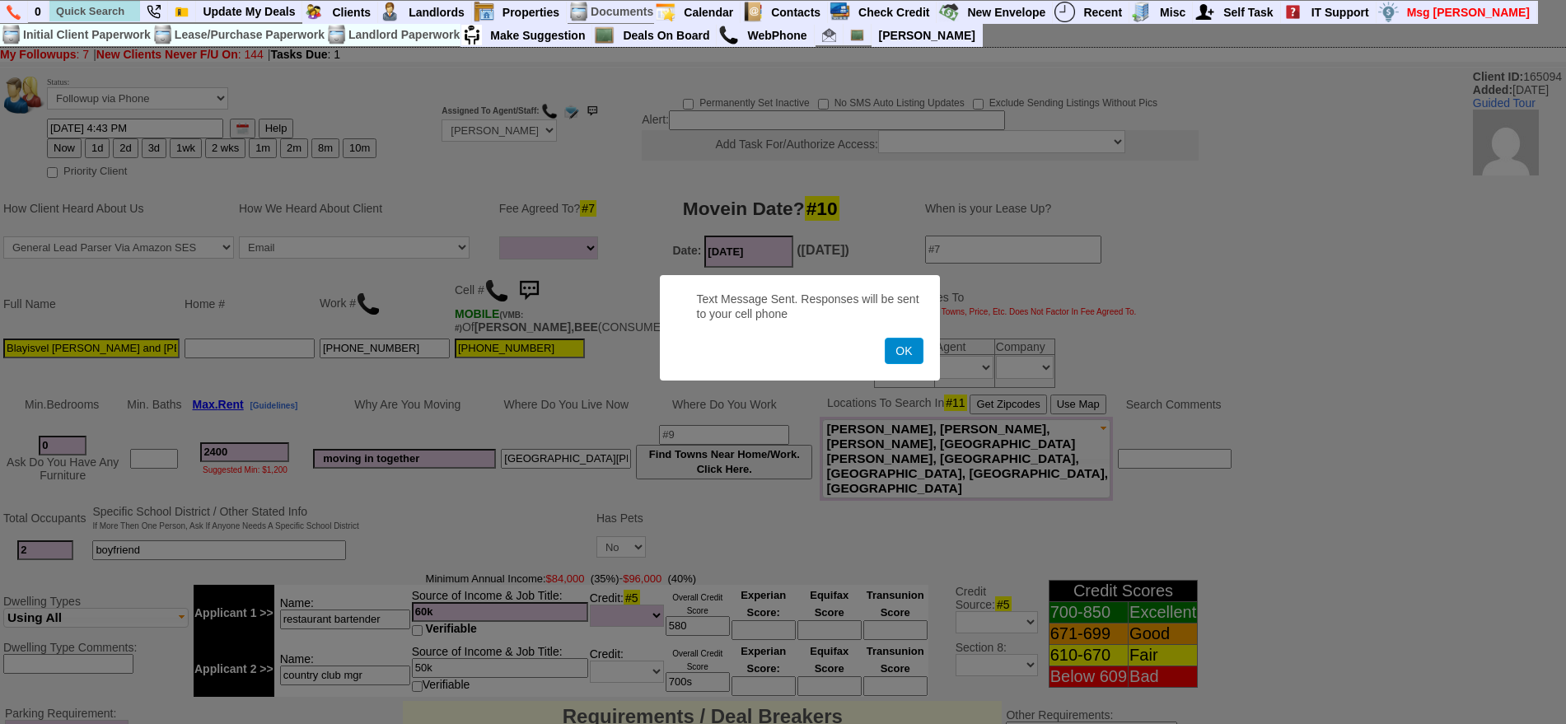
click at [909, 343] on button "OK" at bounding box center [904, 351] width 38 height 26
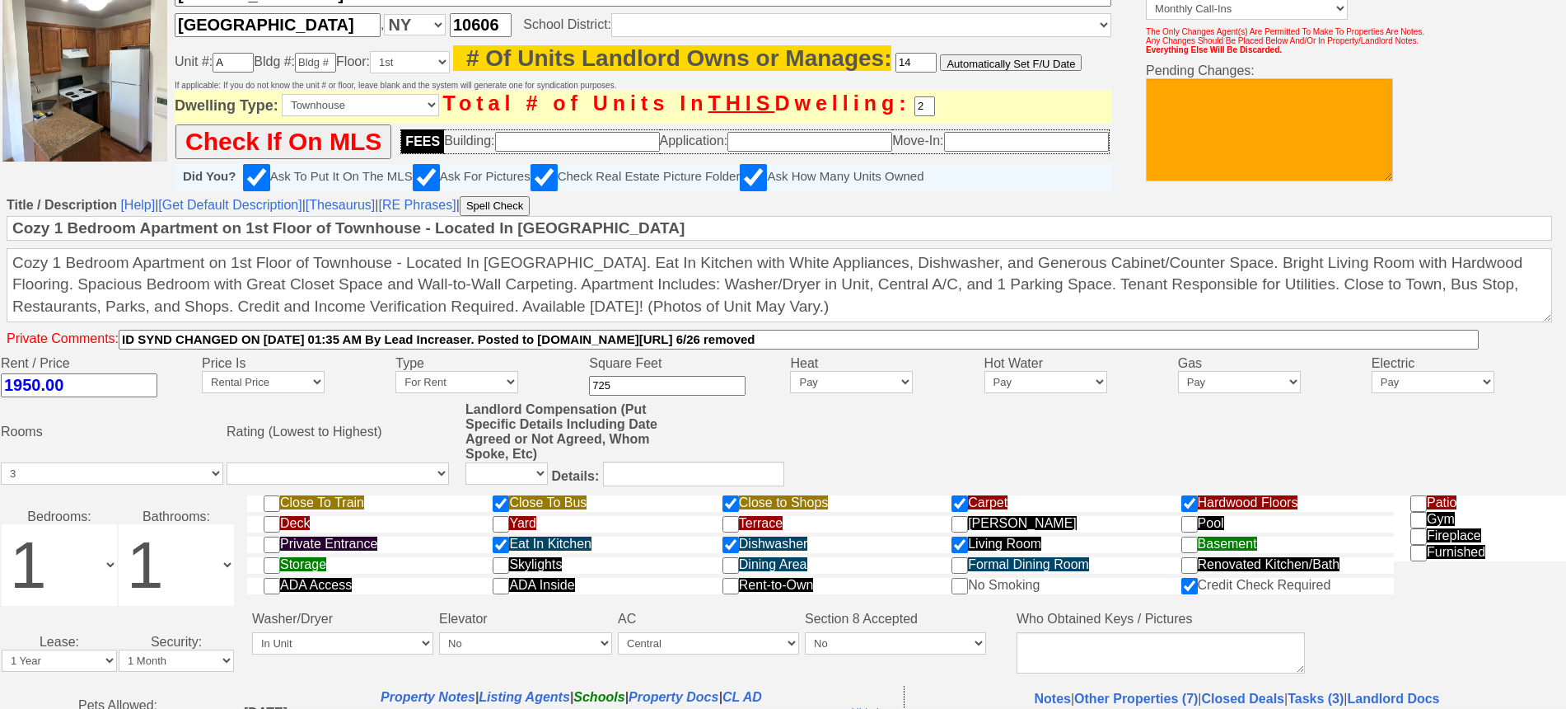
scroll to position [206, 0]
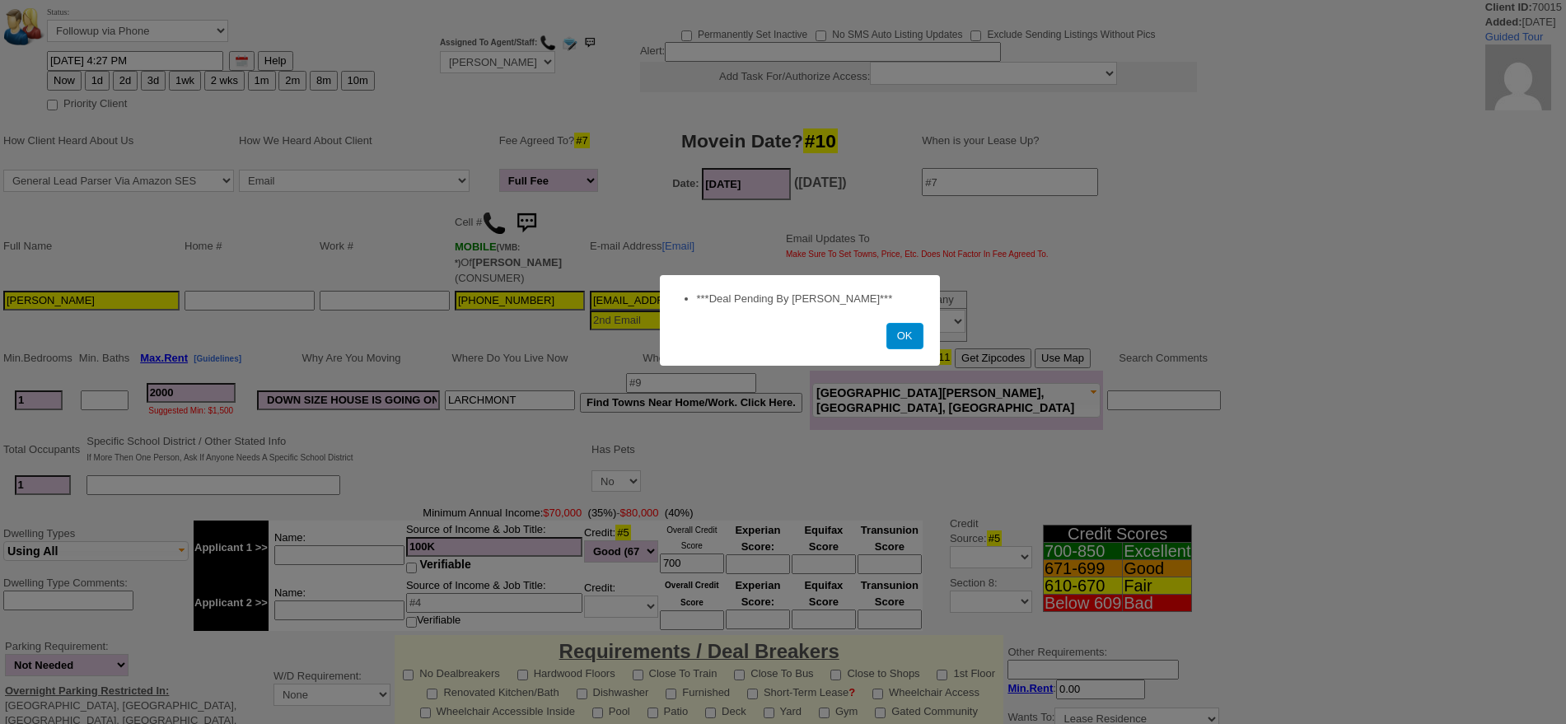
click at [894, 330] on button "OK" at bounding box center [905, 336] width 37 height 26
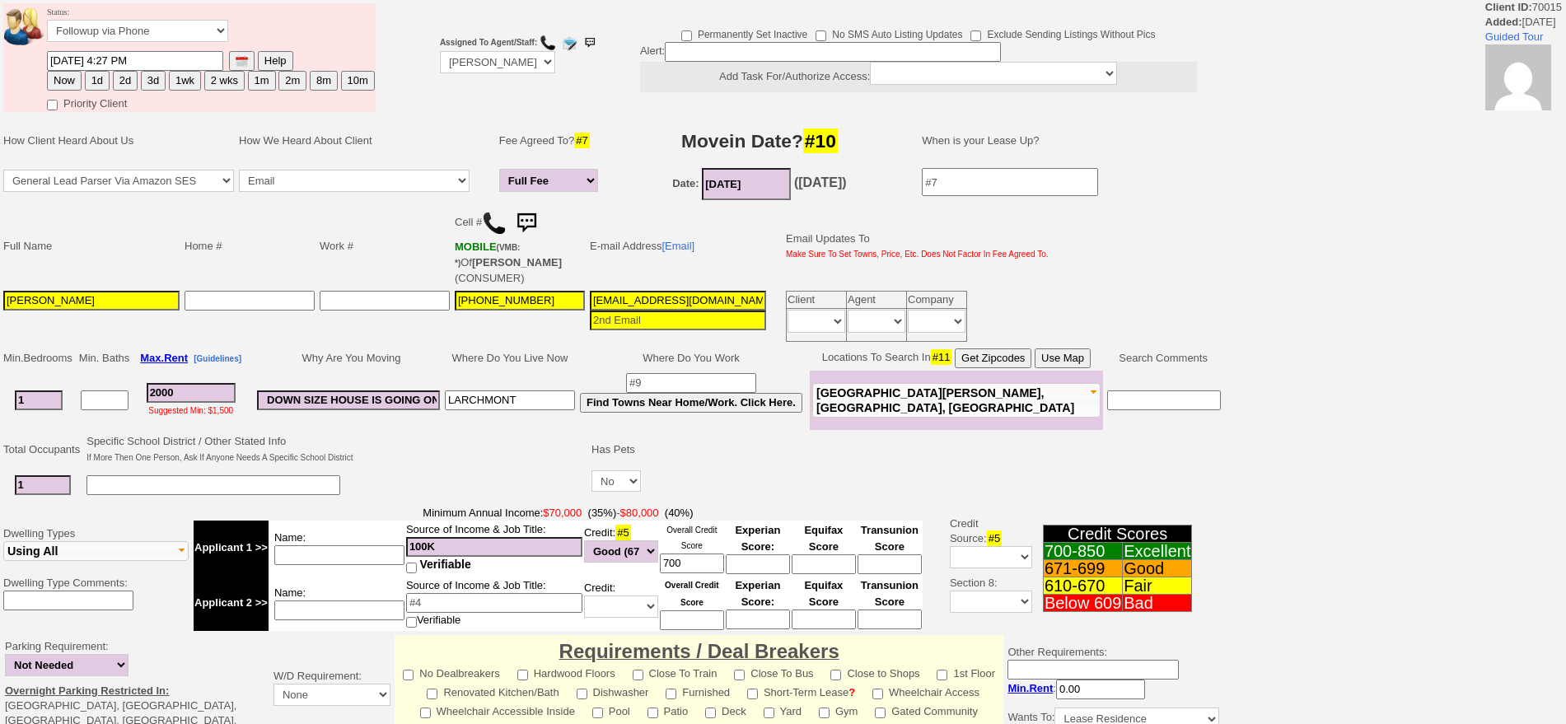
click at [672, 291] on input "[EMAIL_ADDRESS][DOMAIN_NAME]" at bounding box center [678, 301] width 176 height 20
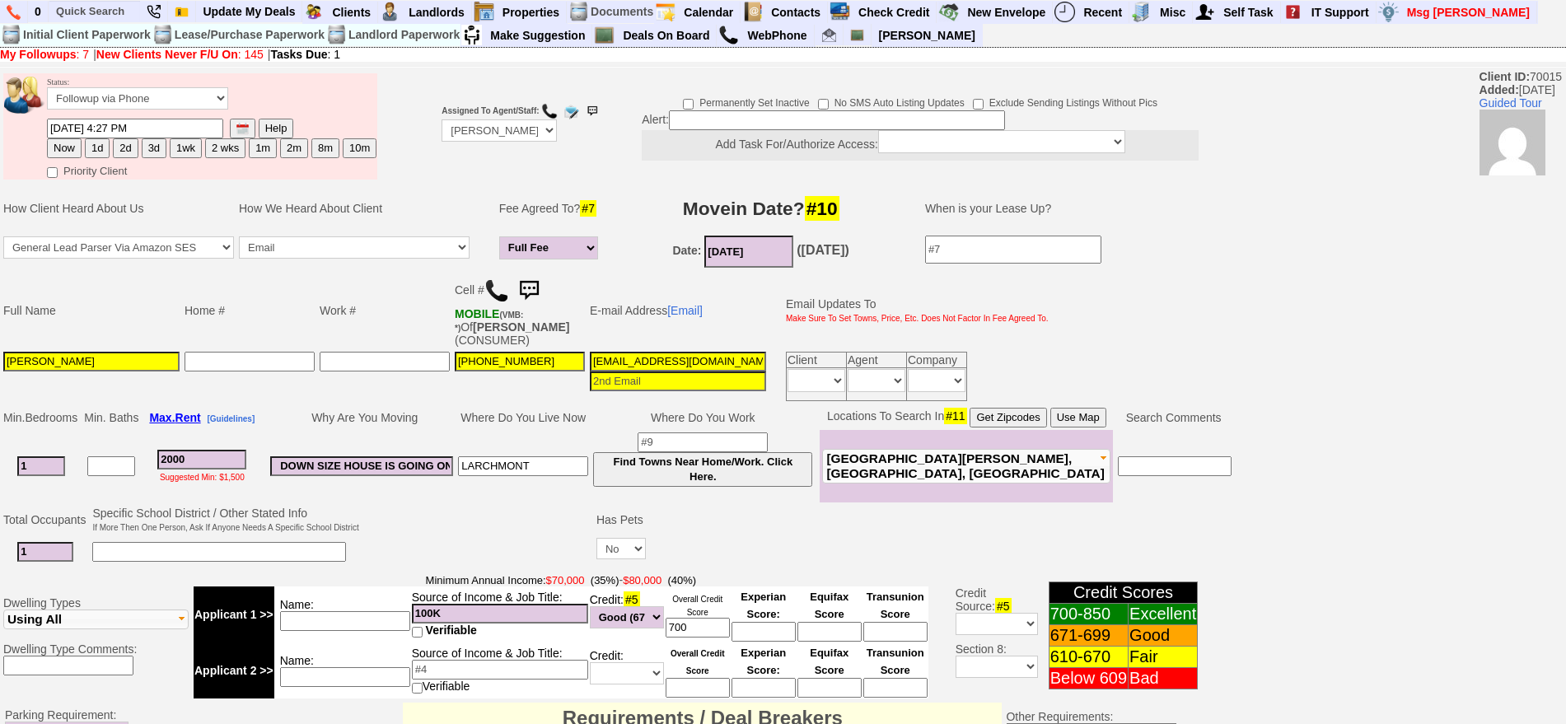
click at [640, 271] on td "Full Name Home # Work # Cell # MOBILE (VMB: *) Of [PERSON_NAME] (CONSUMER) E-ma…" at bounding box center [617, 337] width 1235 height 133
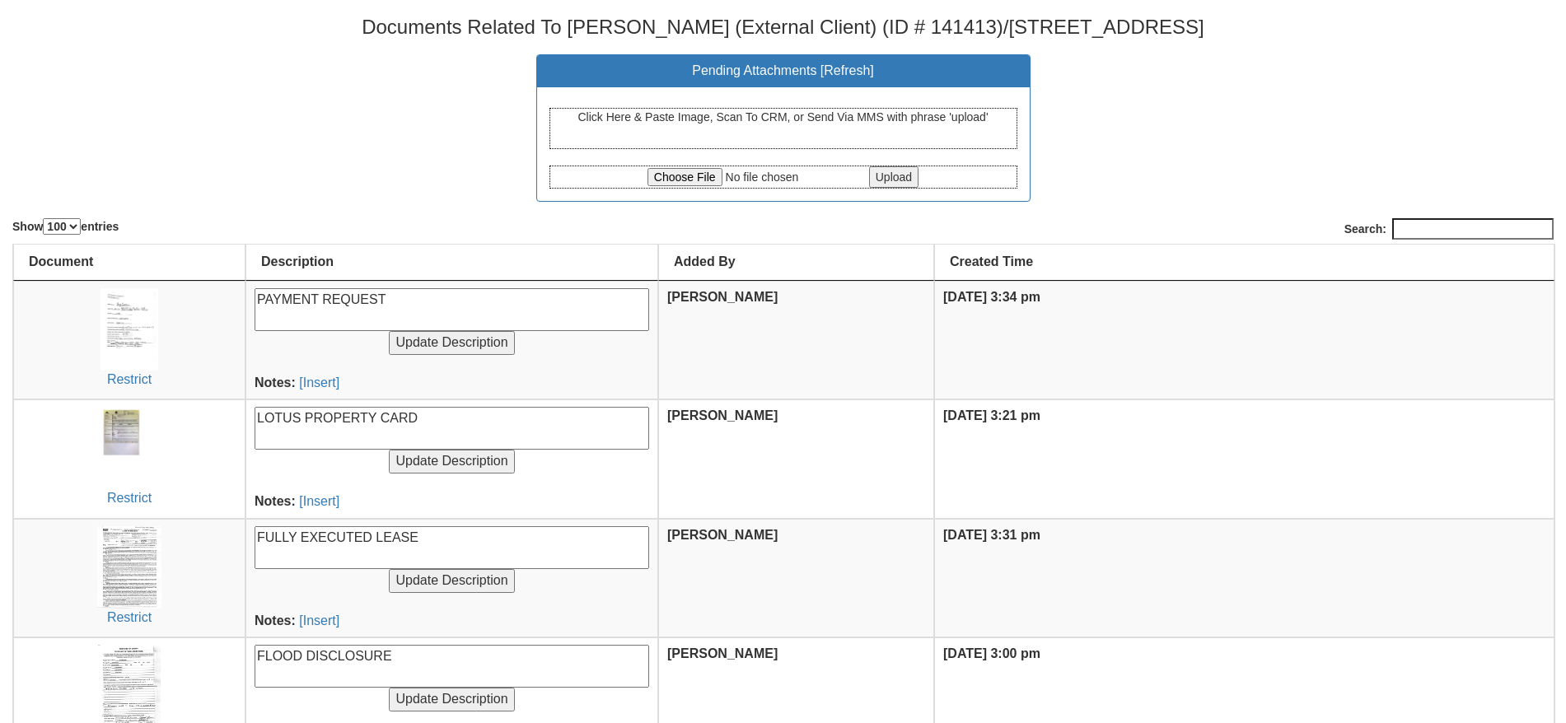
select select "100"
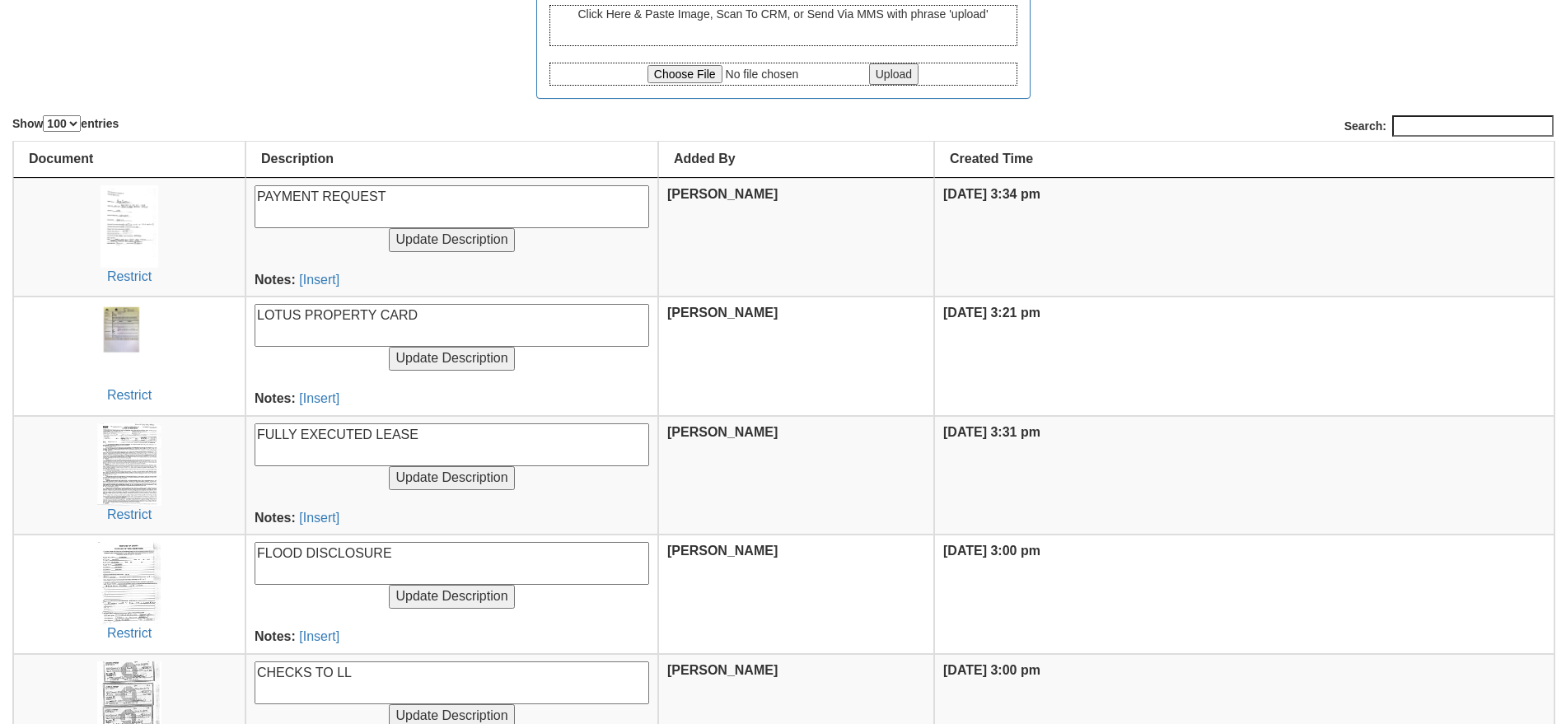
scroll to position [103, 0]
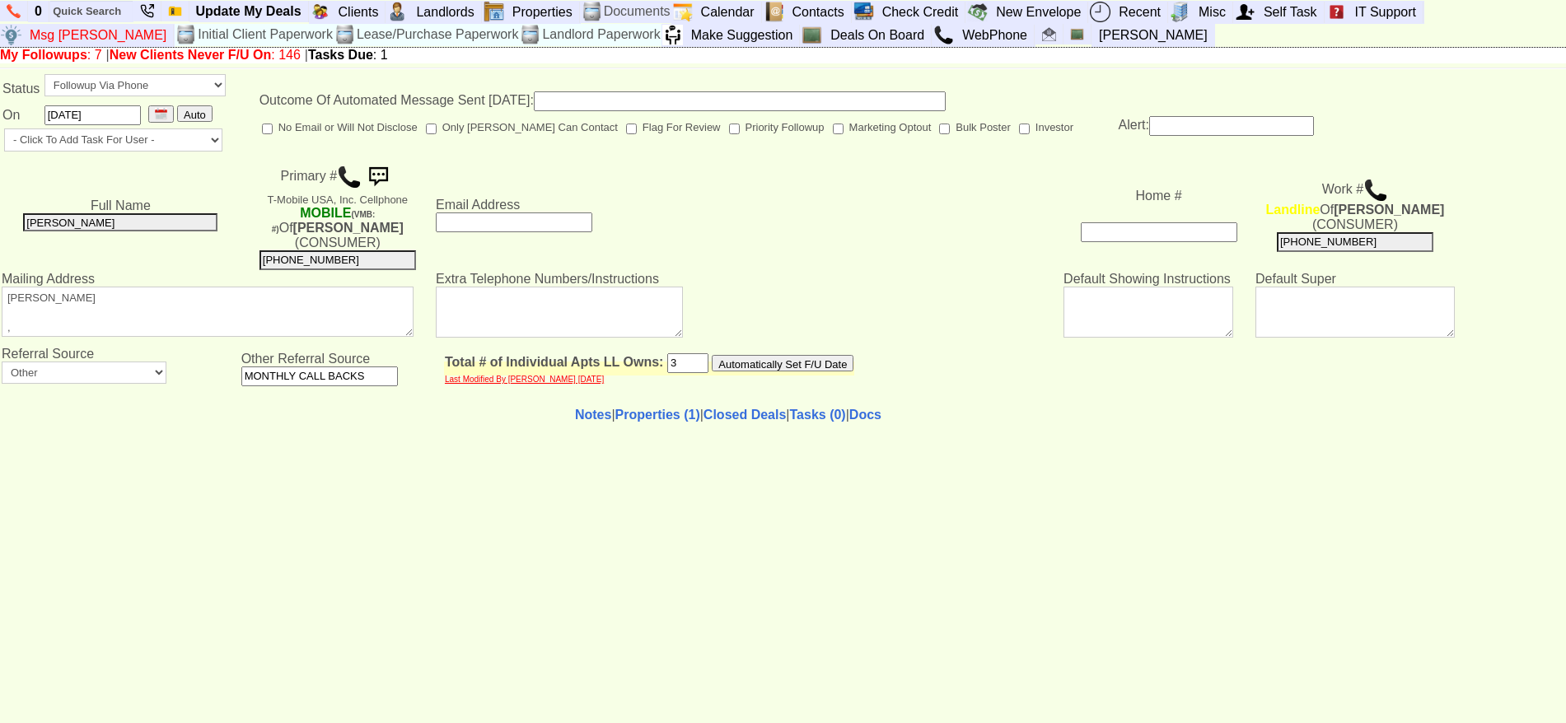
select select "50"
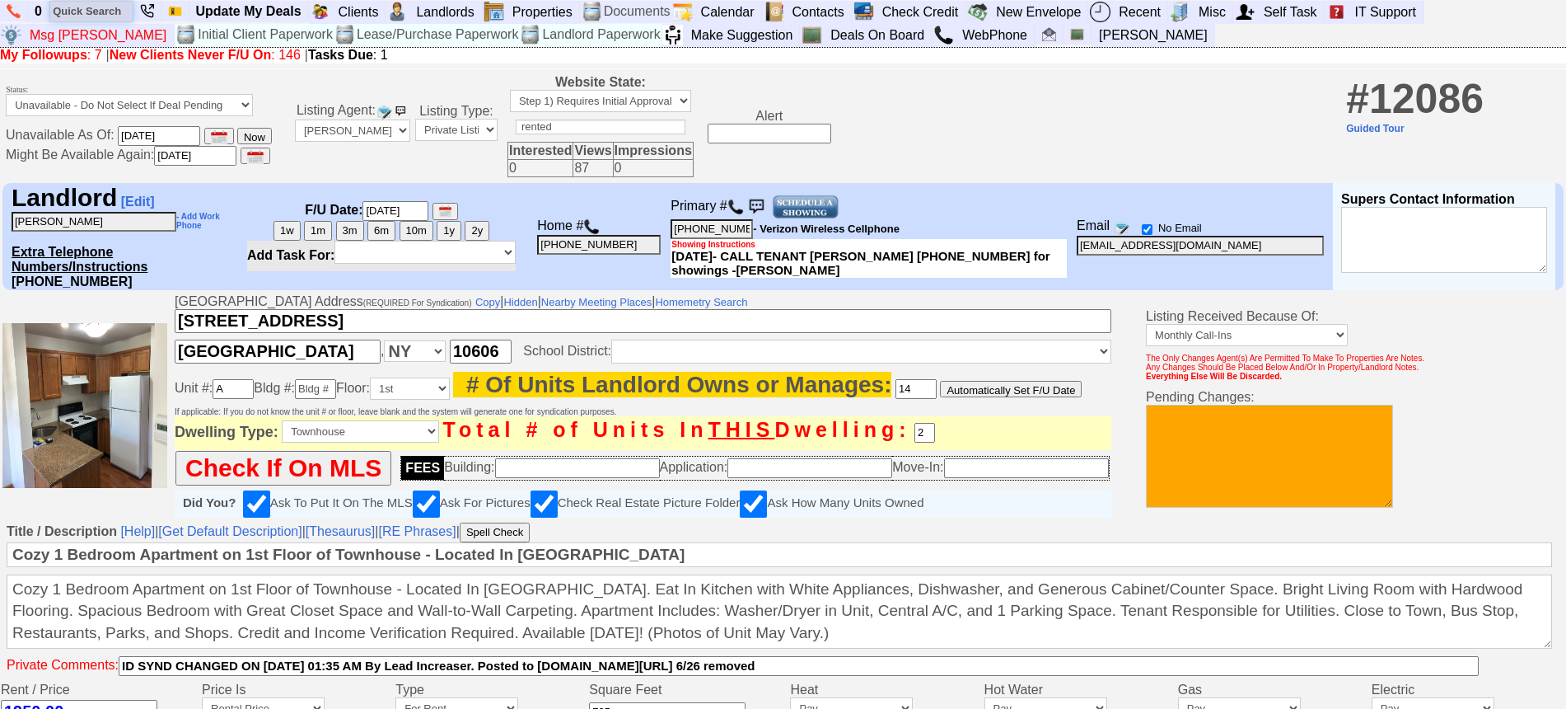
click at [89, 14] on input "text" at bounding box center [91, 11] width 82 height 21
type input "devon campb"
click at [127, 13] on input "devon campb" at bounding box center [91, 11] width 82 height 21
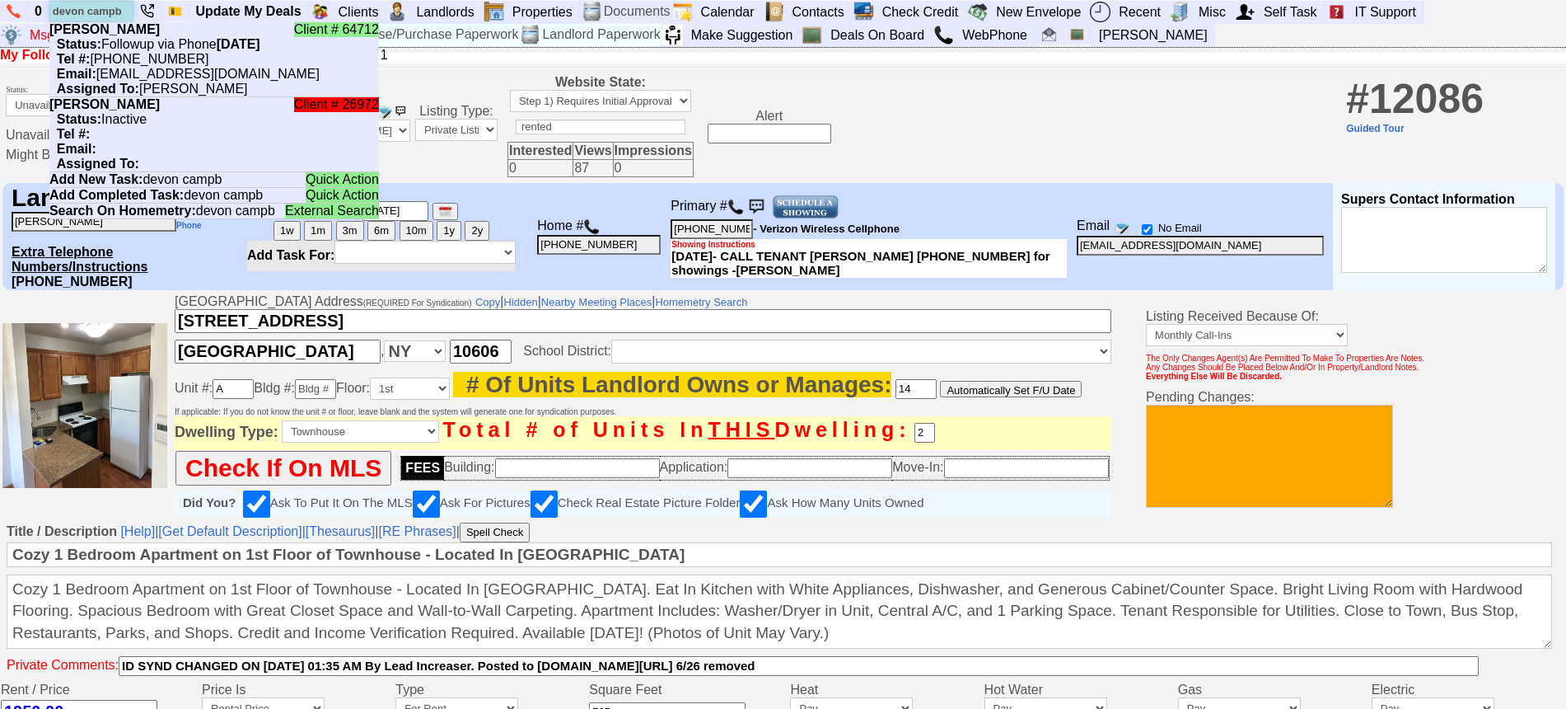
click at [127, 12] on input "devon campb" at bounding box center [91, 11] width 82 height 21
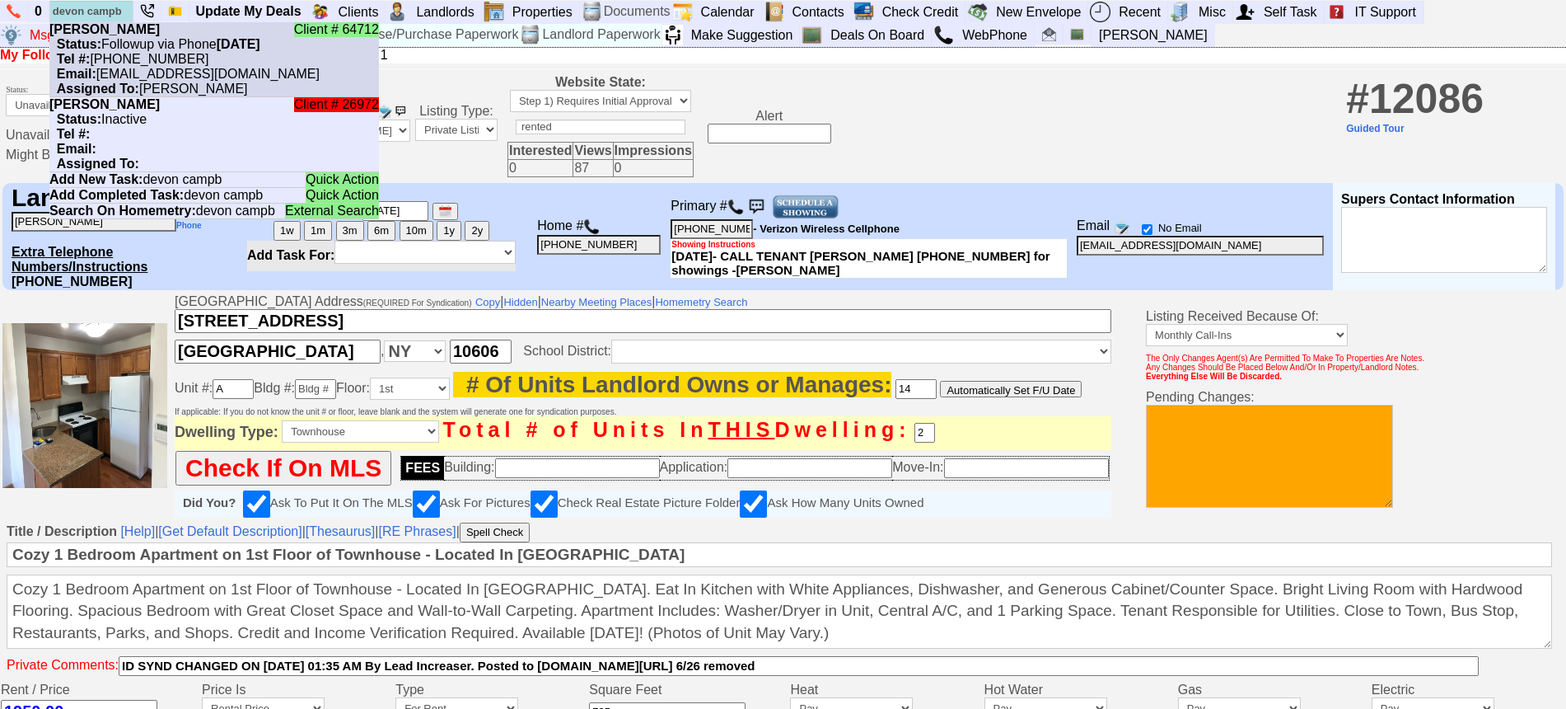
click at [129, 24] on b "[PERSON_NAME]" at bounding box center [104, 29] width 110 height 14
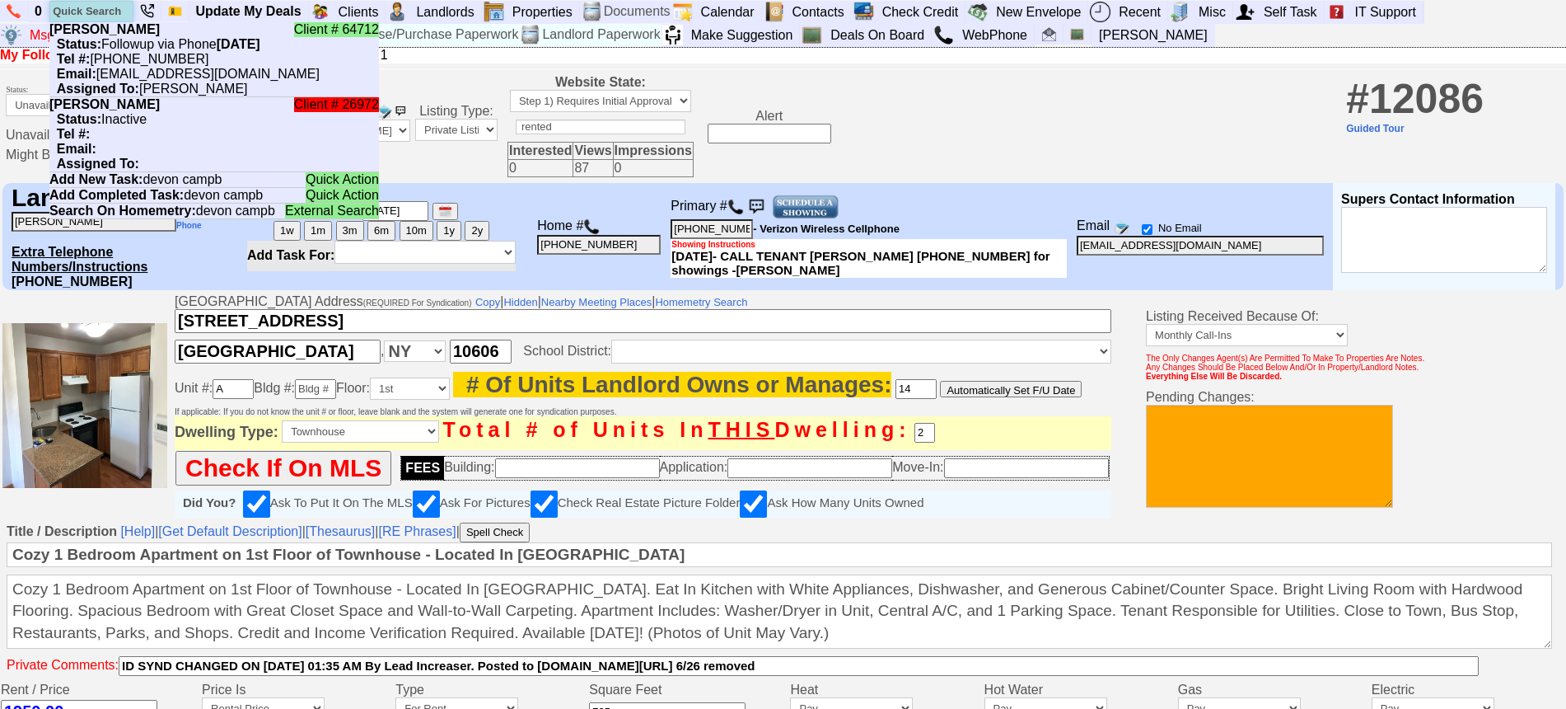
click at [94, 11] on input "text" at bounding box center [91, 11] width 82 height 21
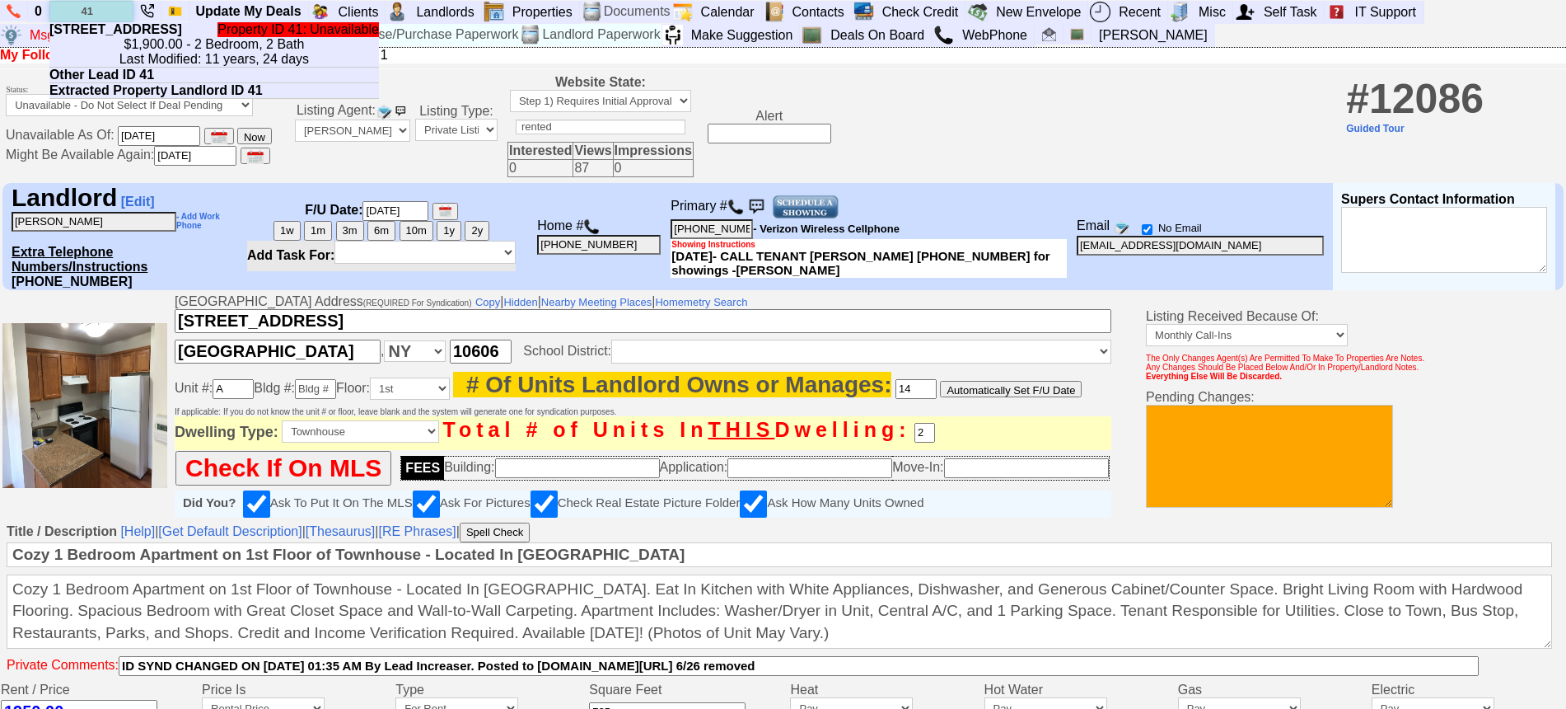
type input "4"
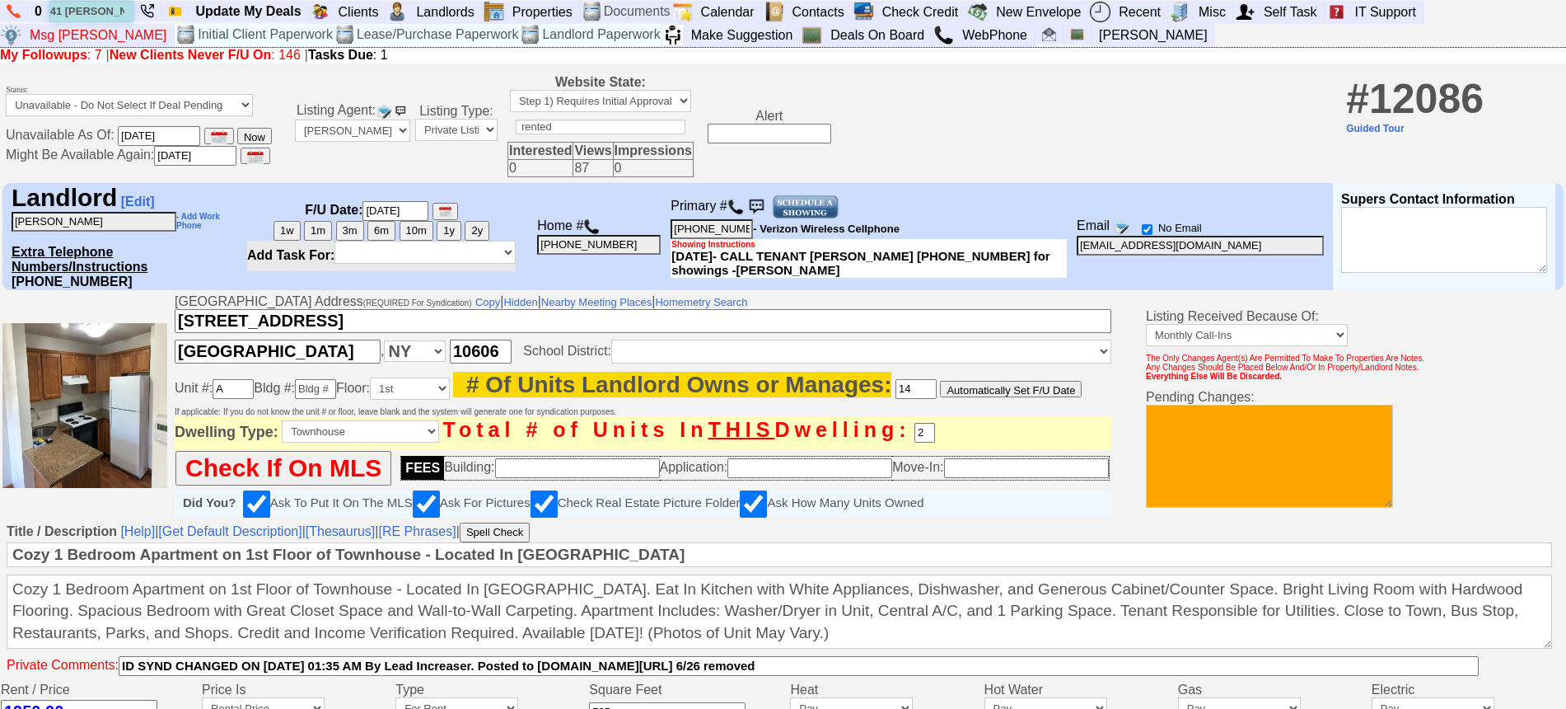
type input "41 cooper"
click at [824, 40] on link "Deals On Board" at bounding box center [878, 35] width 108 height 21
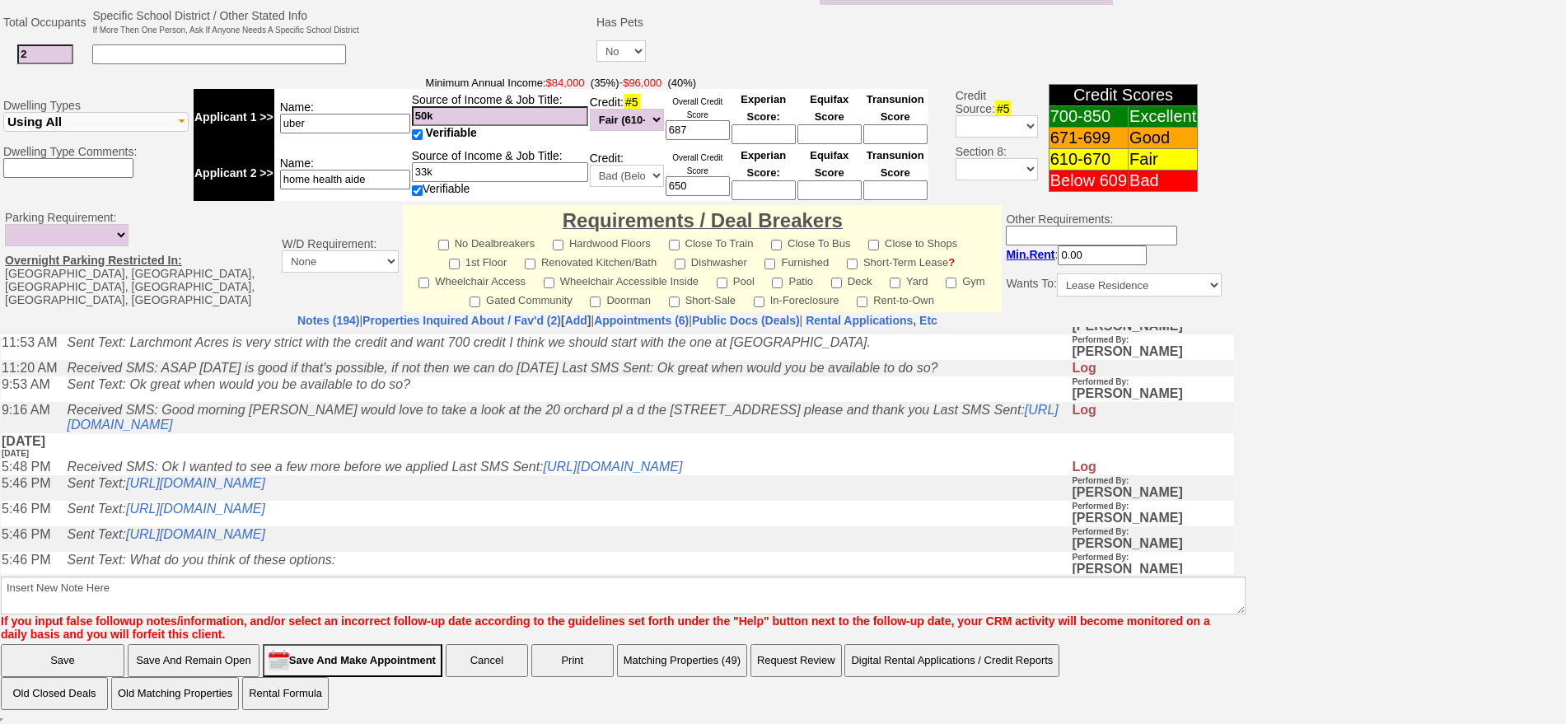
scroll to position [2060, 0]
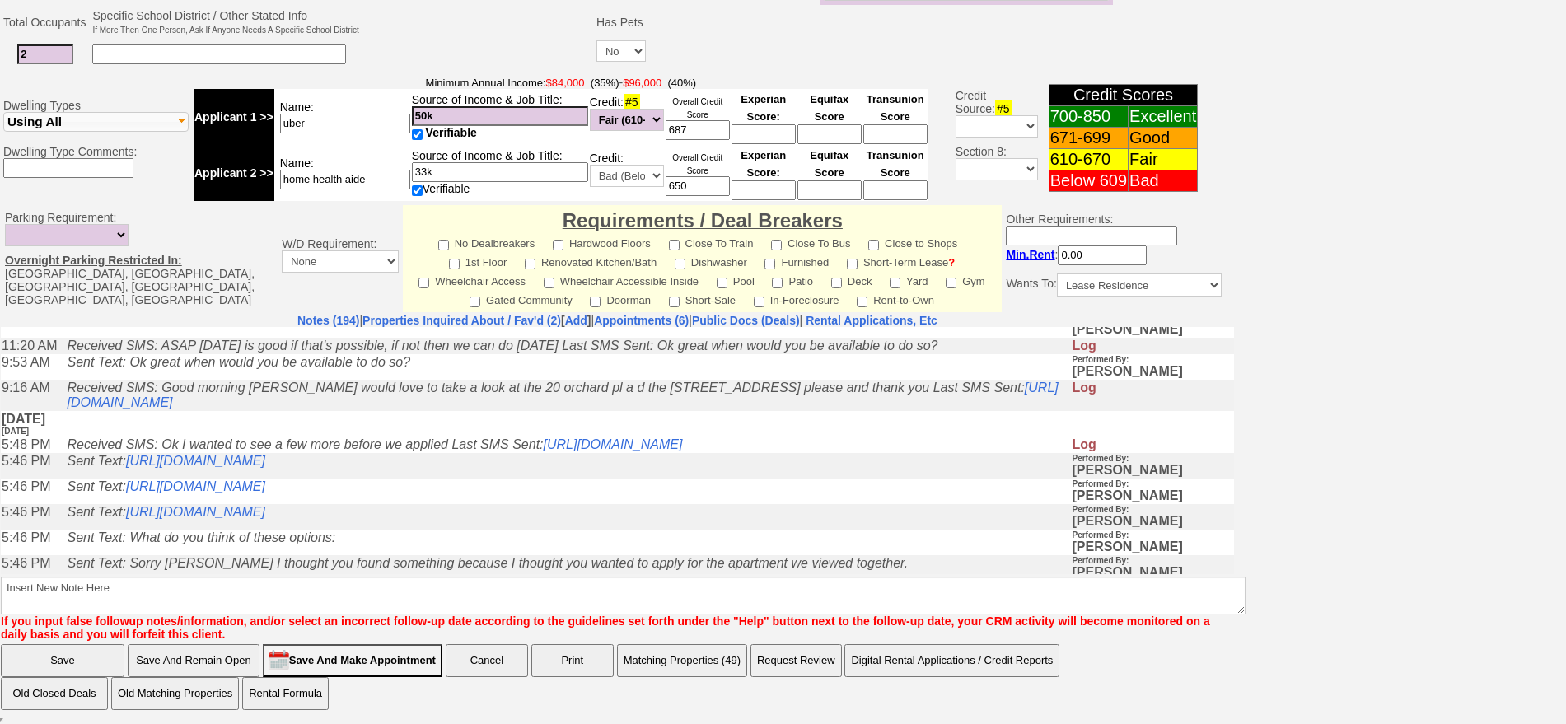
click at [409, 379] on td "Sent Text: Ok great when would you be available to do so?" at bounding box center [564, 366] width 1013 height 26
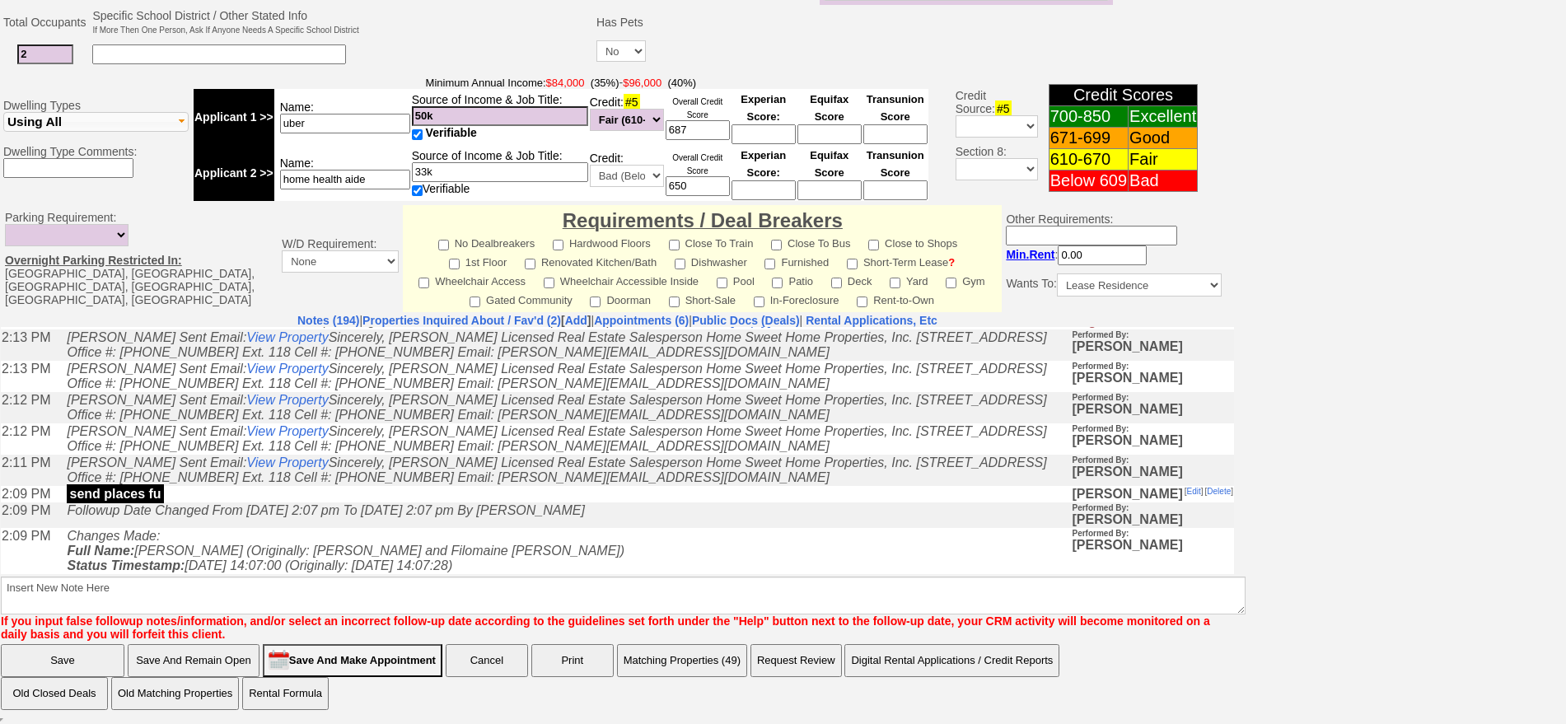
scroll to position [0, 0]
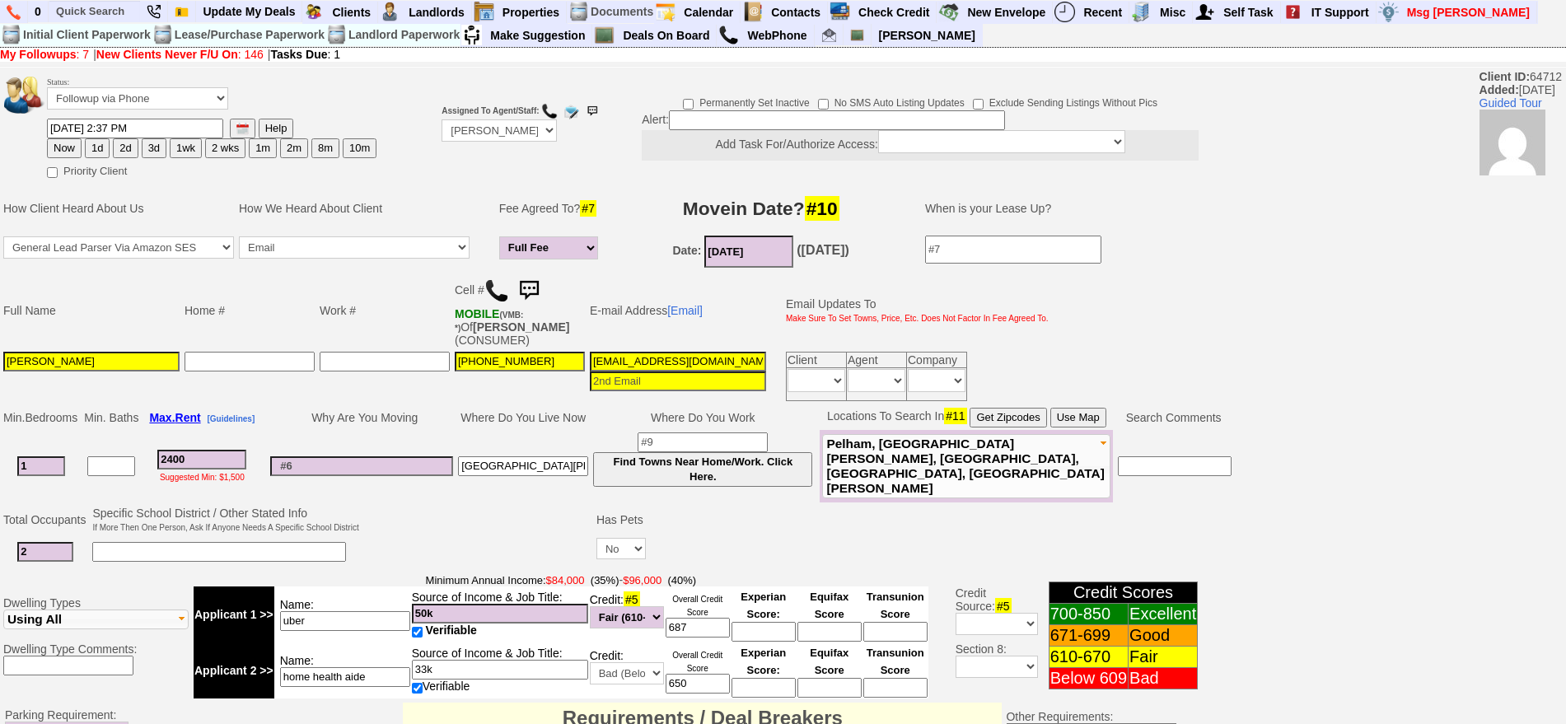
click at [1528, 77] on span "Client ID: 64712 Added: [DATE] Guided Tour" at bounding box center [1523, 122] width 87 height 105
copy span "64712"
click at [1552, 716] on div "Status: Followup via Phone Followup via Email Followup When Section 8 Property …" at bounding box center [783, 639] width 1566 height 1139
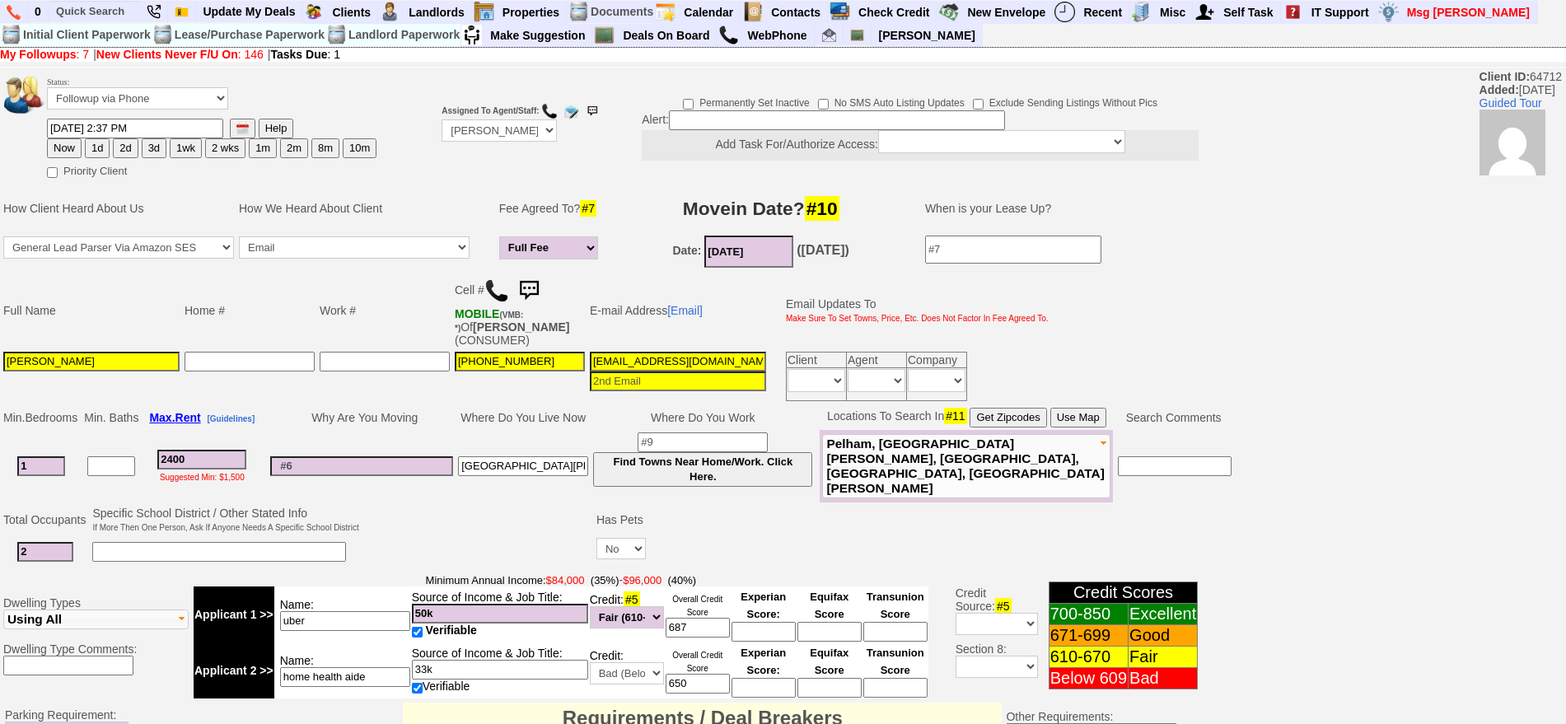
scroll to position [498, 0]
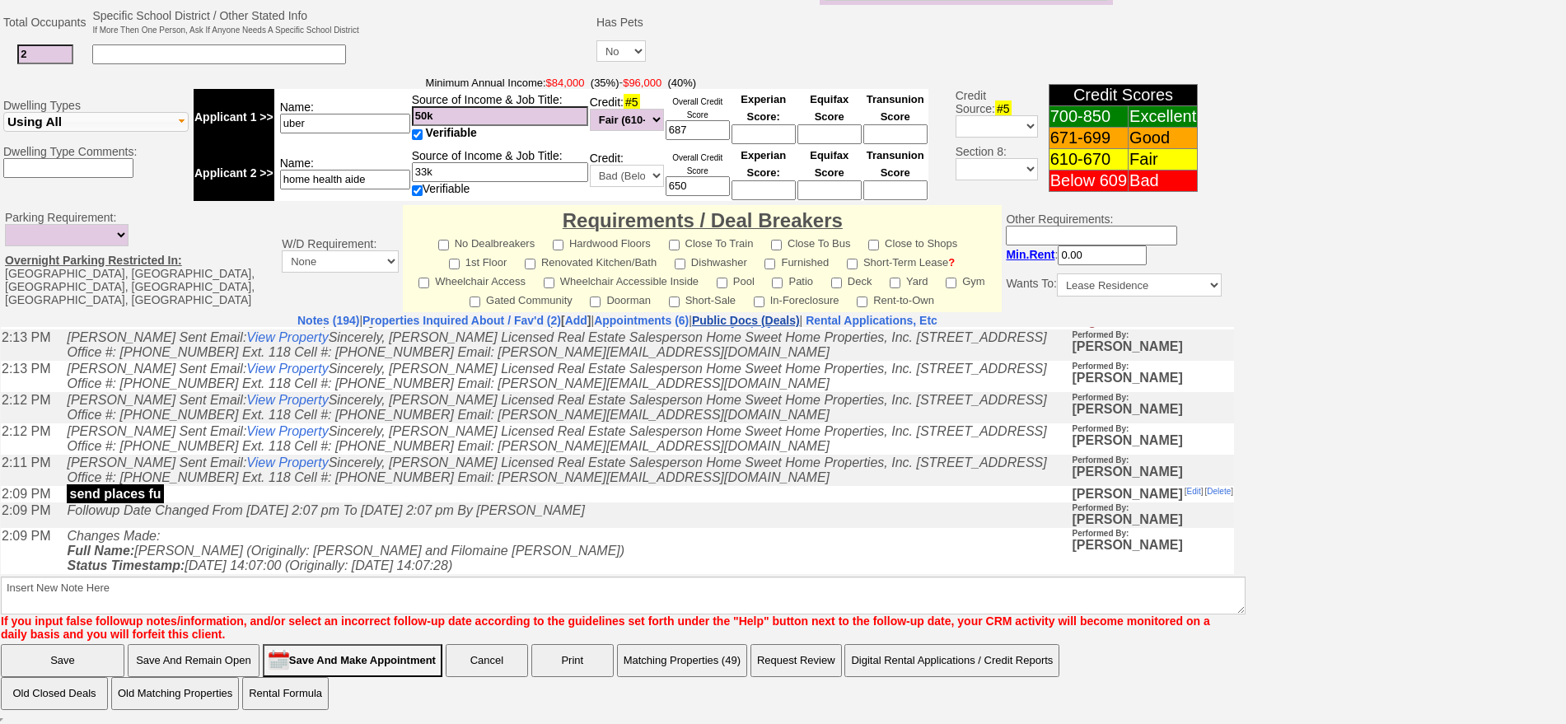
click at [800, 324] on link "Public Docs (Deals)" at bounding box center [746, 320] width 108 height 13
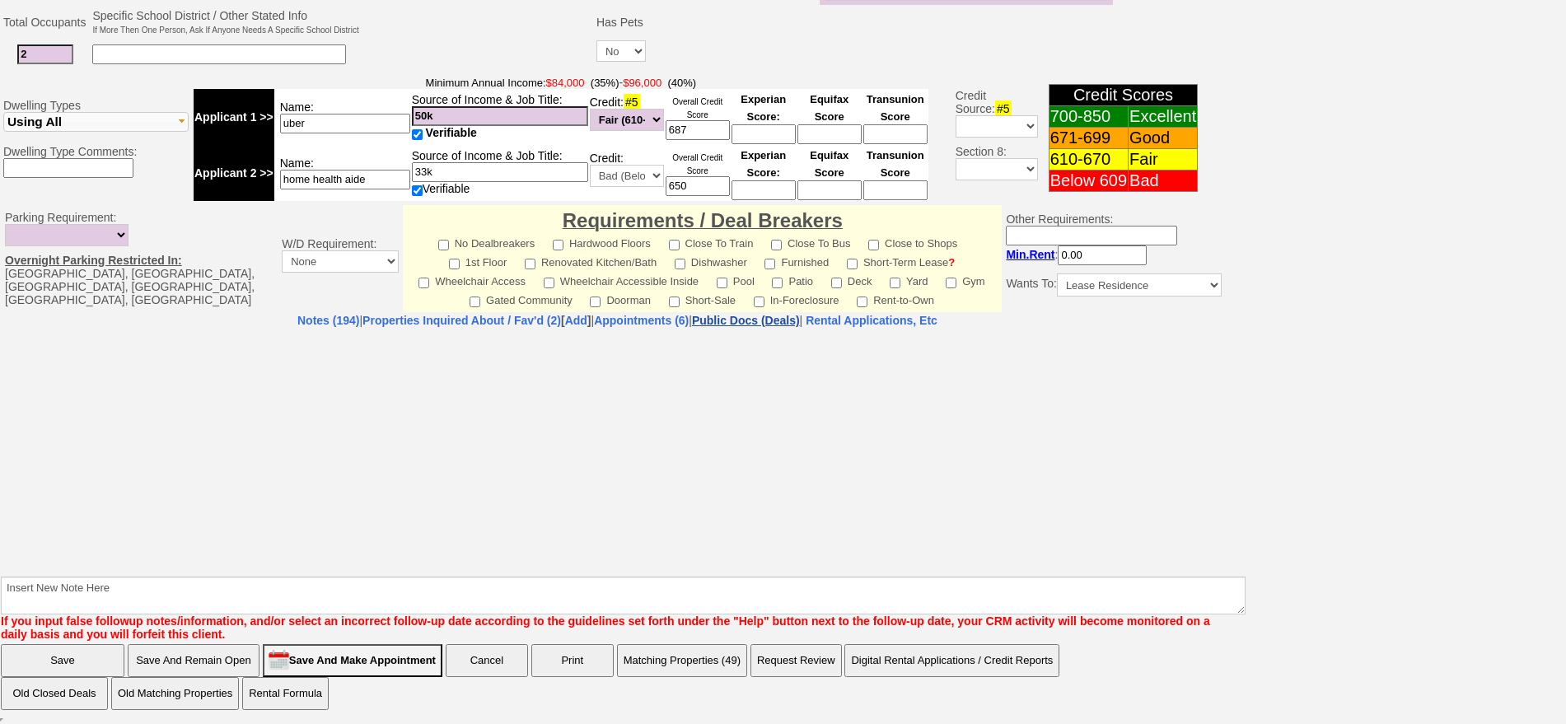
select select "50"
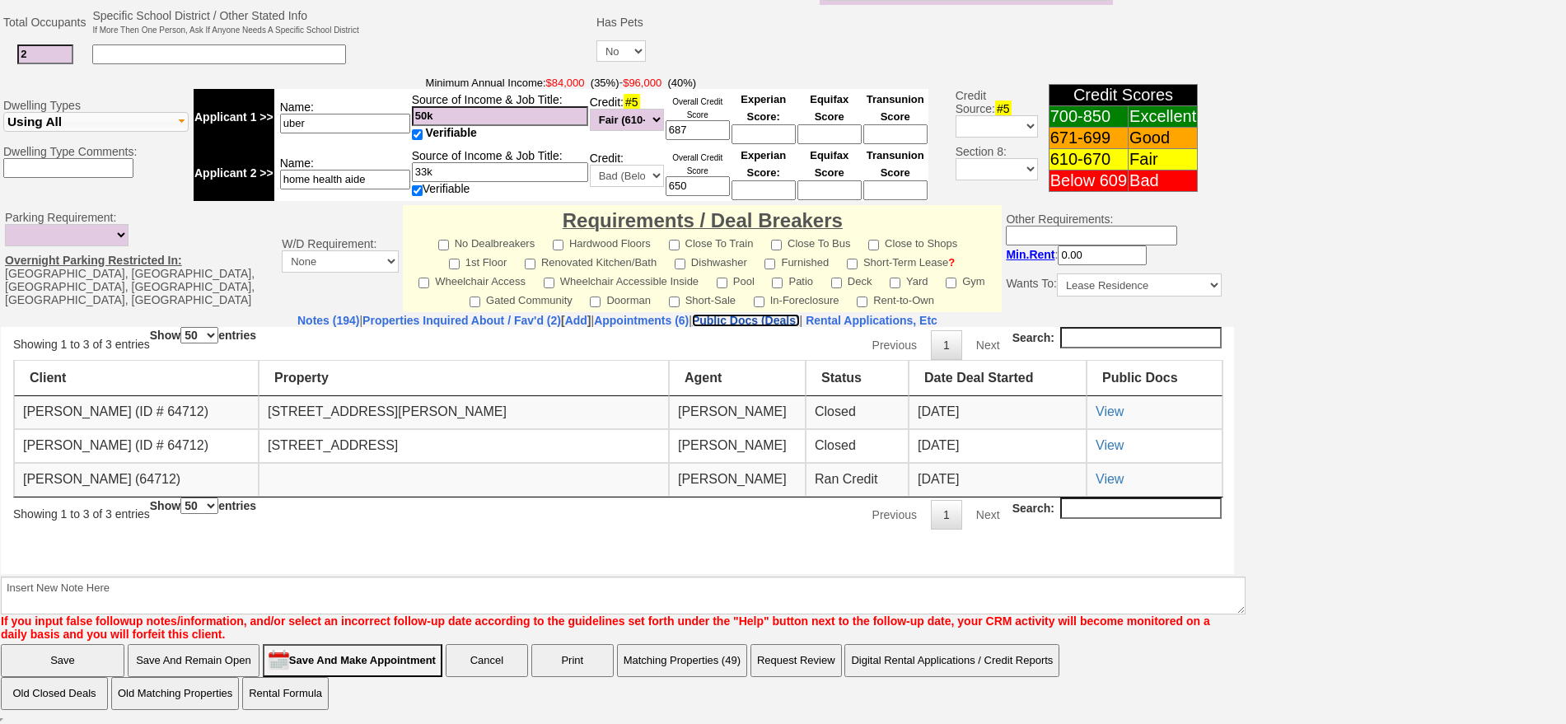
scroll to position [0, 0]
click at [1117, 408] on link "View" at bounding box center [1110, 411] width 28 height 14
click at [428, 326] on div "Showing 1 to 3 of 3 entries Search: Show 10 25 50 100 entries Previous 1 Next C…" at bounding box center [617, 427] width 1209 height 203
click at [438, 318] on link "Properties Inquired About / Fav'd (2)" at bounding box center [462, 320] width 199 height 13
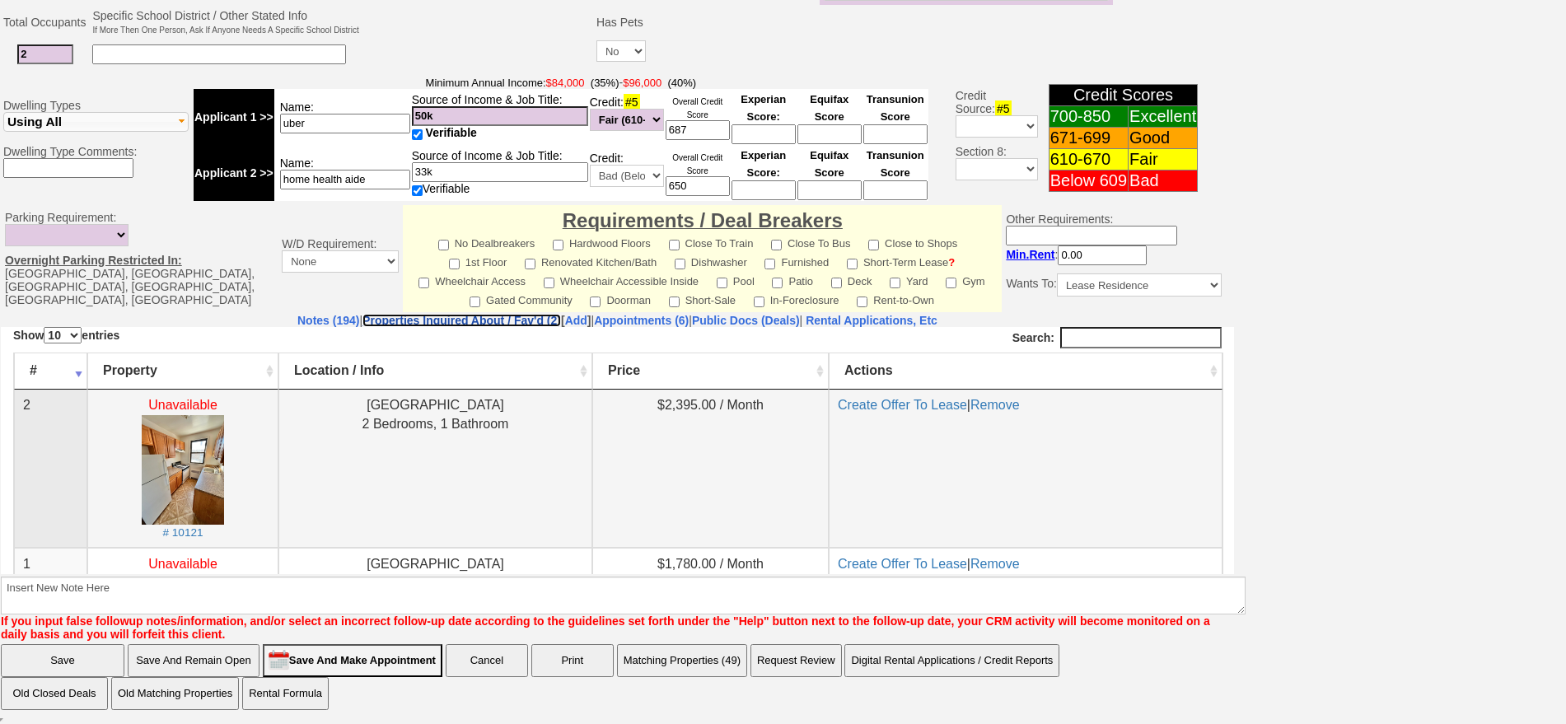
scroll to position [103, 0]
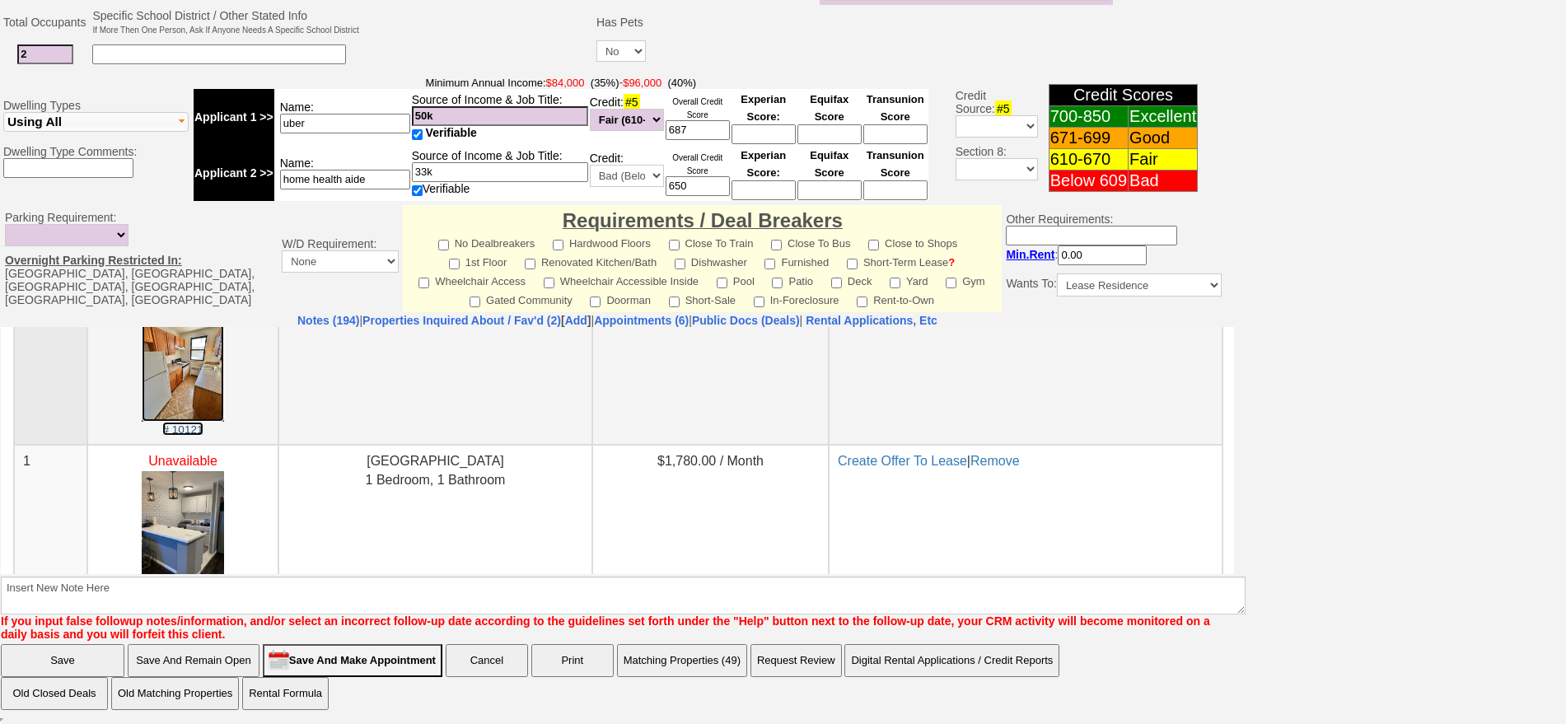
click at [199, 384] on img at bounding box center [183, 366] width 82 height 110
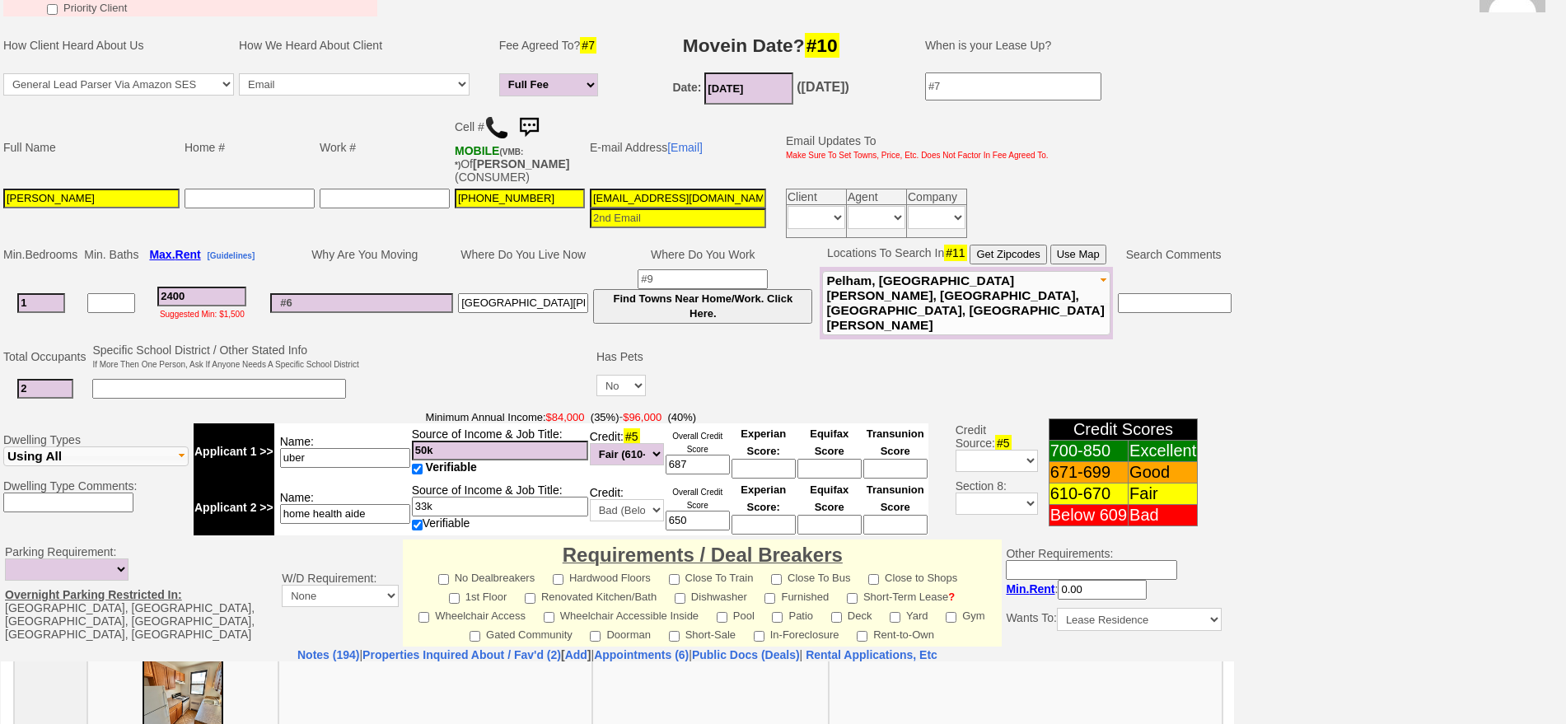
scroll to position [0, 0]
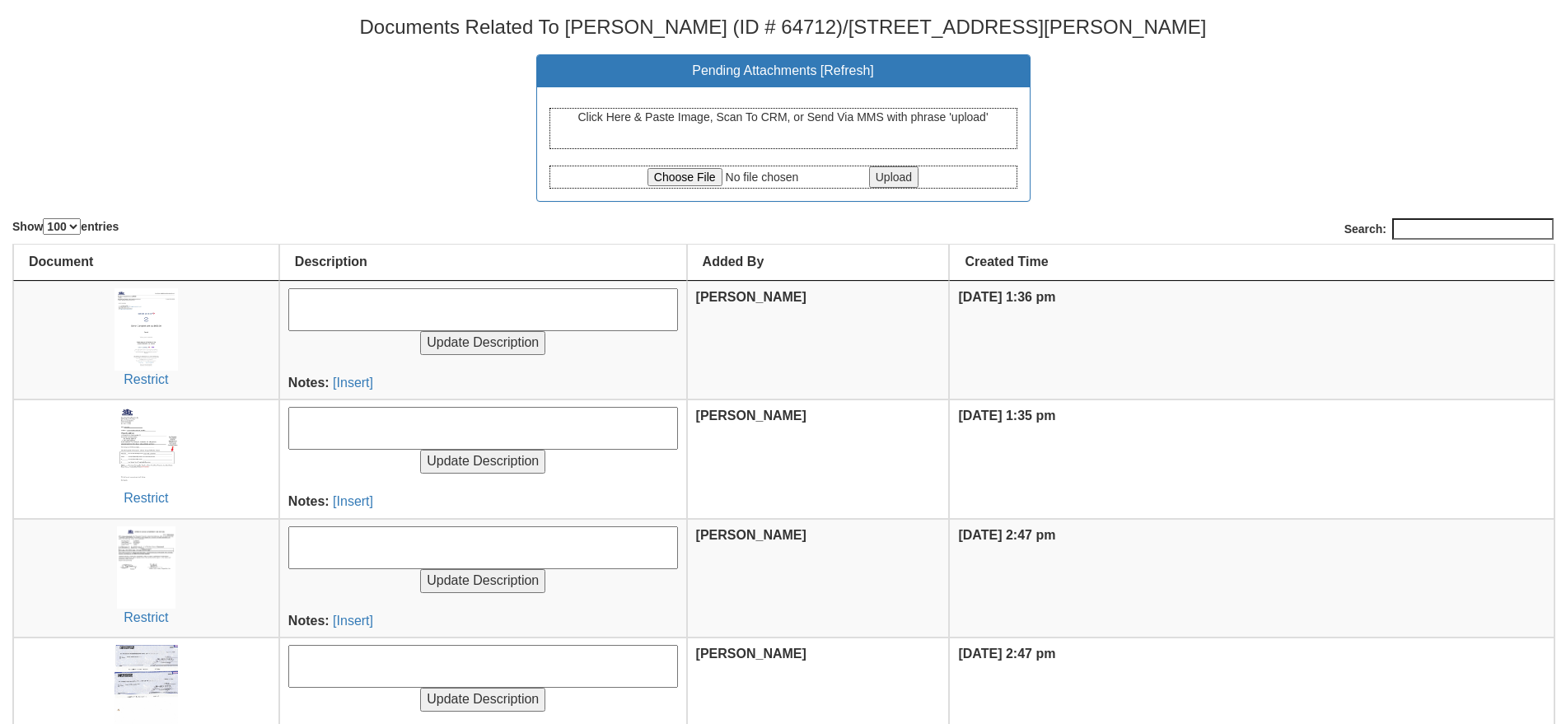
select select "100"
click at [713, 180] on input "file" at bounding box center [757, 177] width 218 height 18
type input "C:\fakepath\411a [PERSON_NAME].pdf"
click at [882, 176] on input "Upload" at bounding box center [893, 176] width 49 height 21
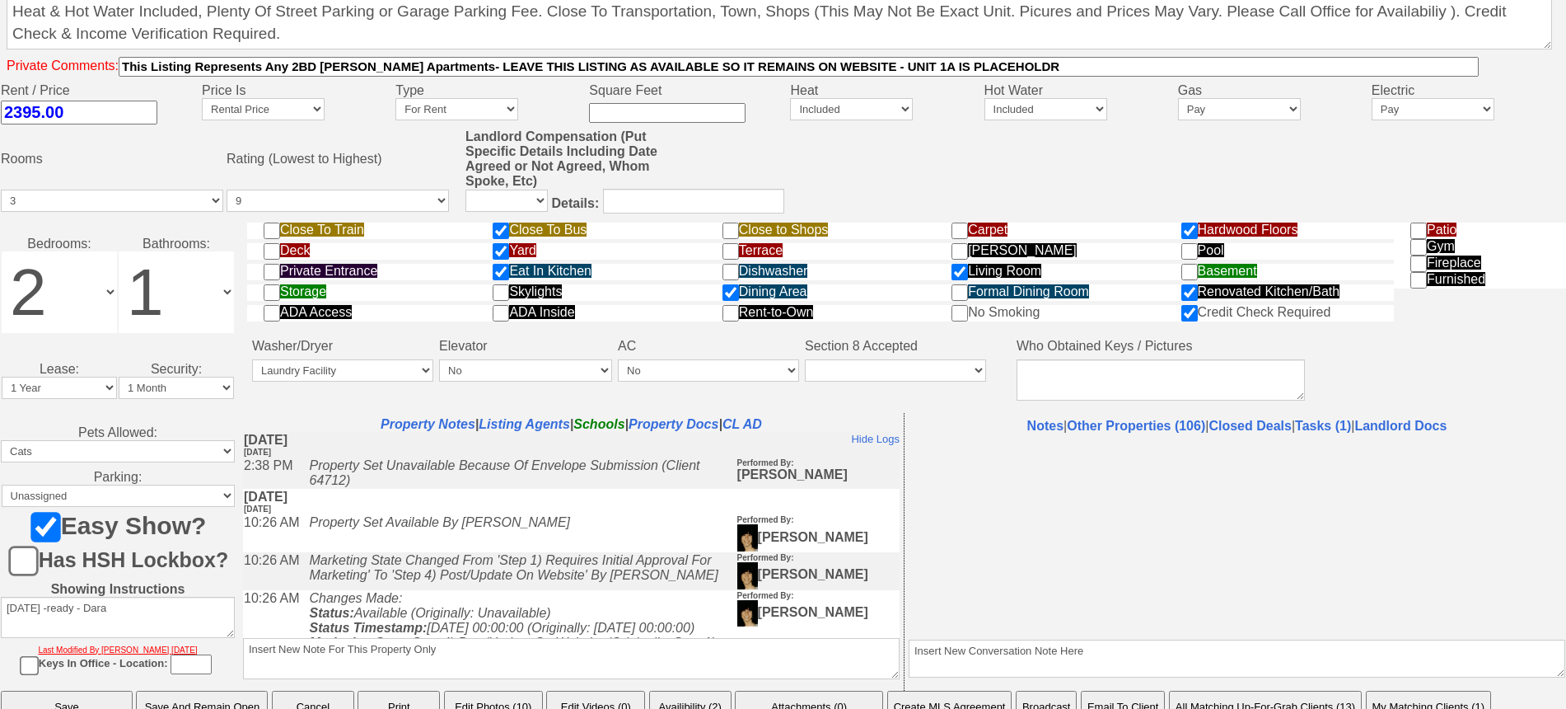
scroll to position [682, 0]
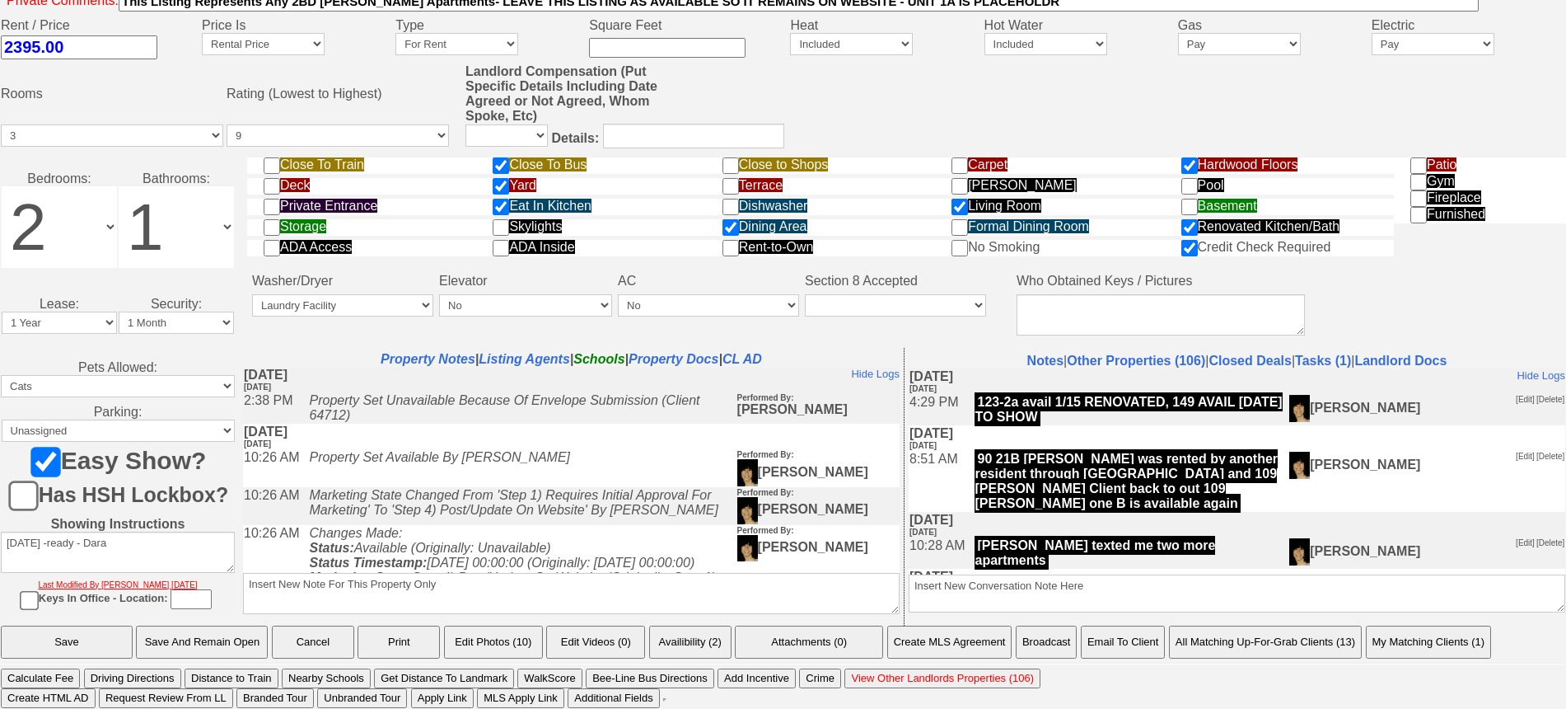
click at [414, 638] on button "Print" at bounding box center [399, 641] width 82 height 33
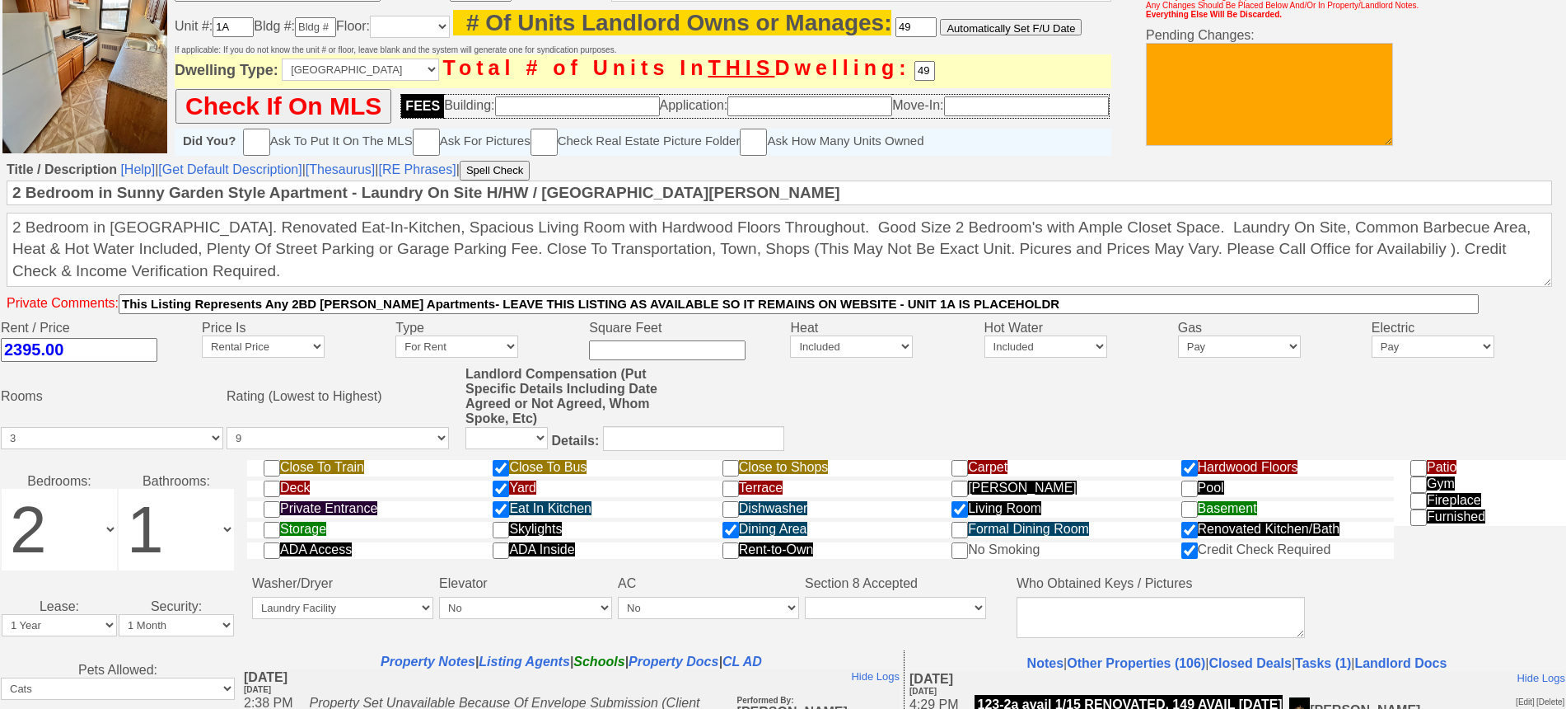
scroll to position [64, 0]
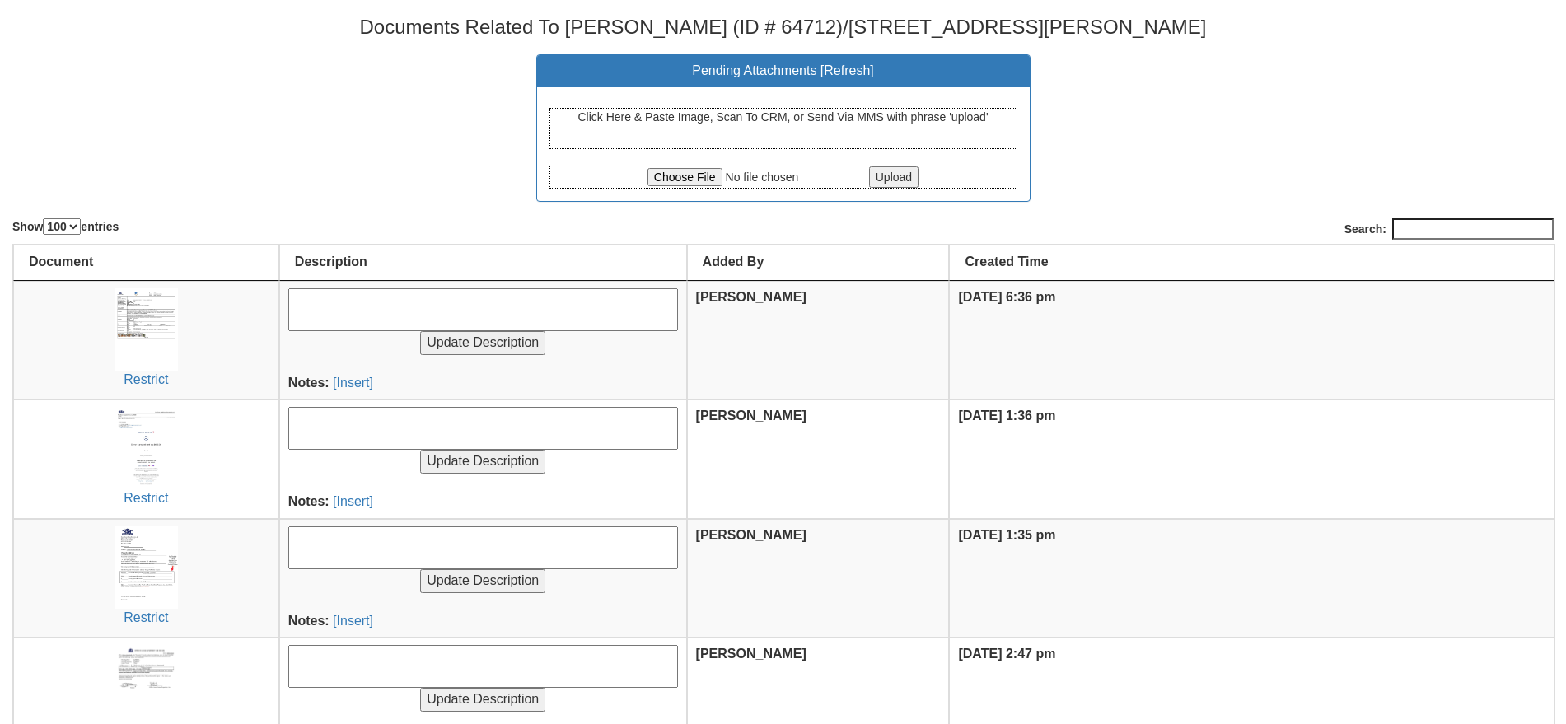
select select "100"
click at [157, 344] on img at bounding box center [146, 329] width 63 height 82
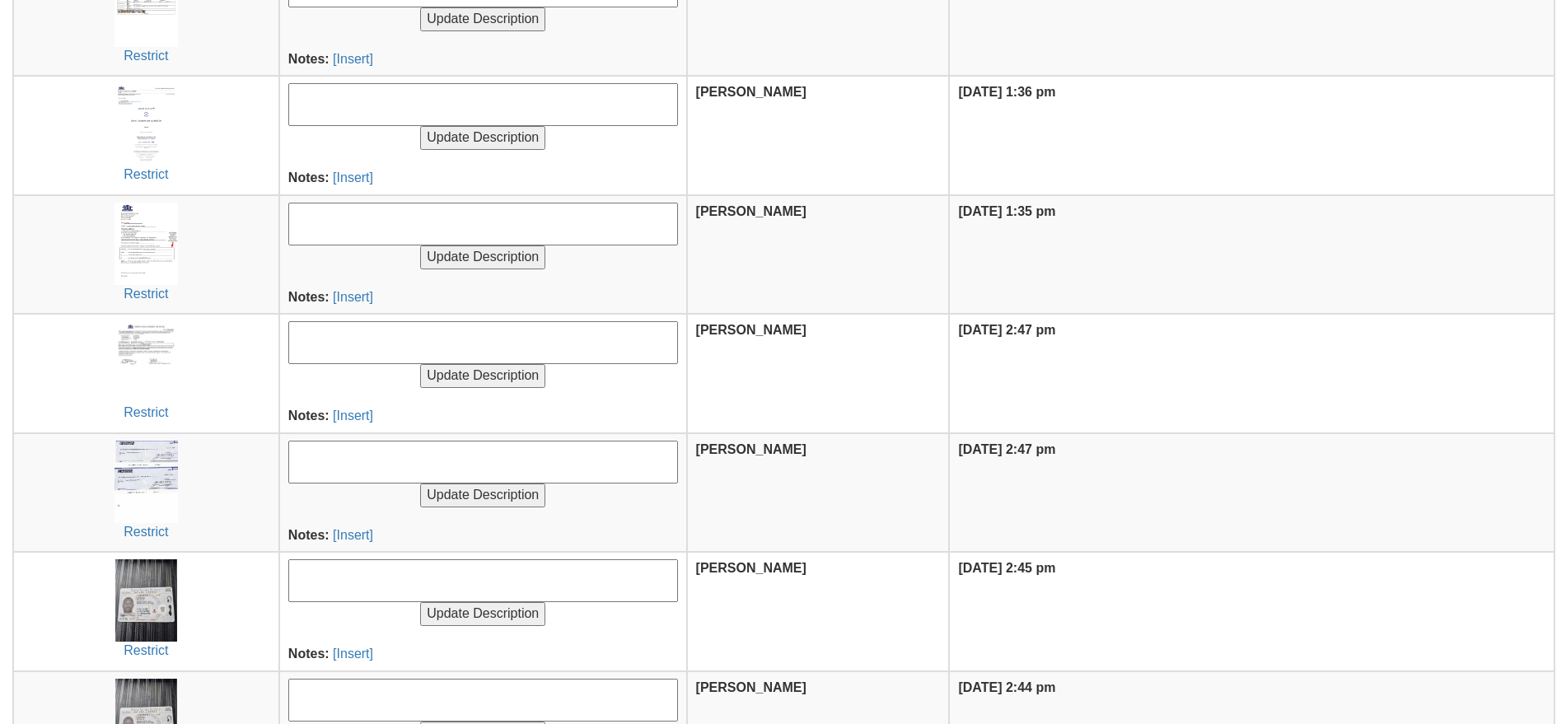
scroll to position [412, 0]
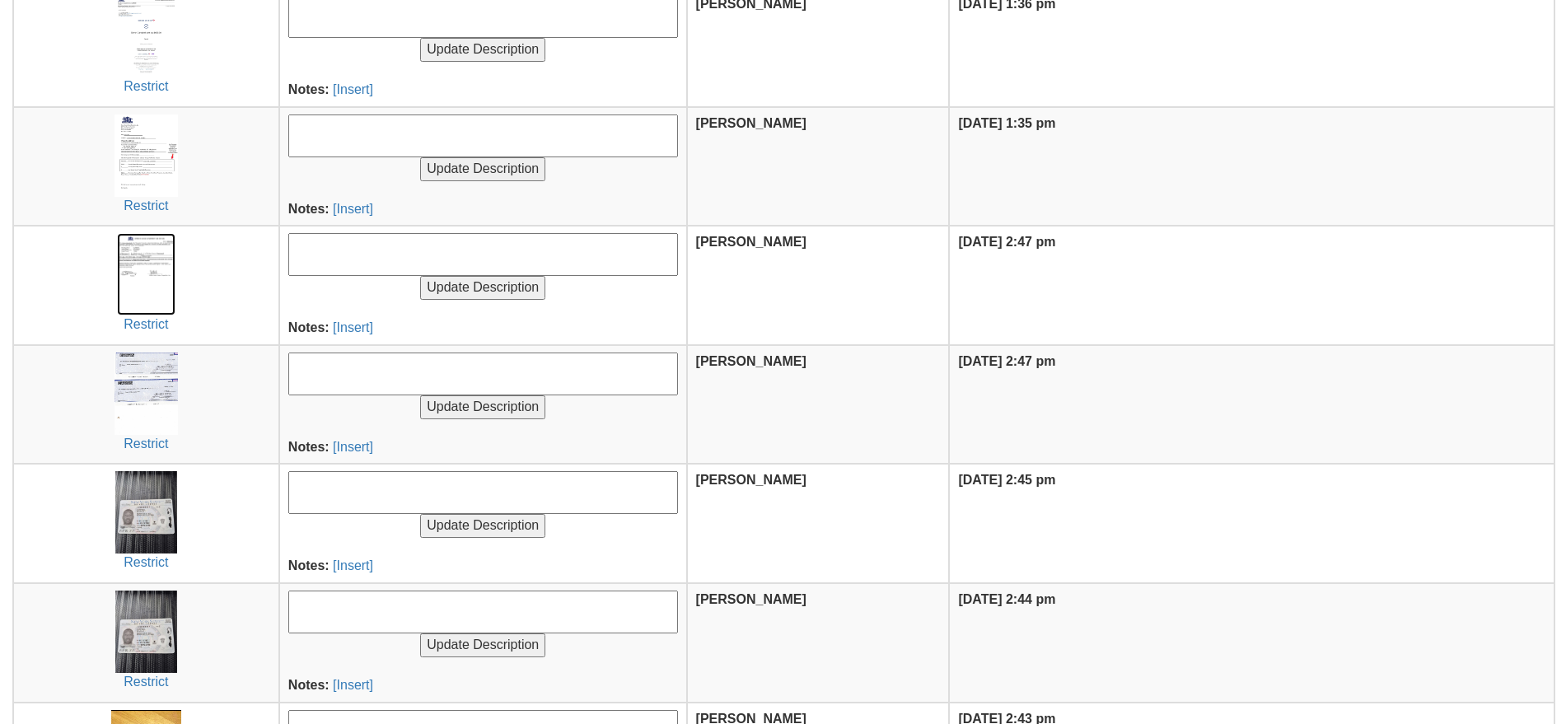
click at [145, 269] on img at bounding box center [146, 274] width 58 height 82
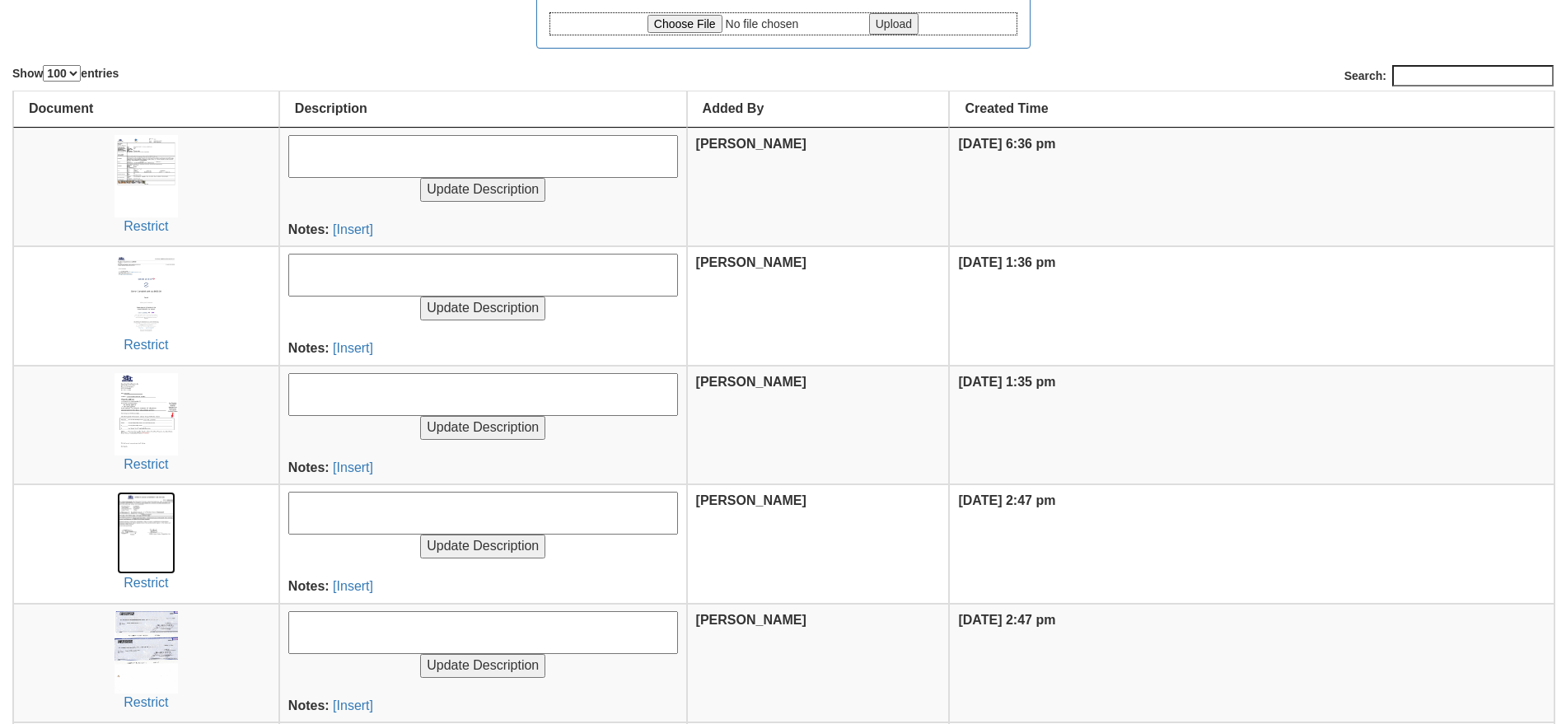
scroll to position [0, 0]
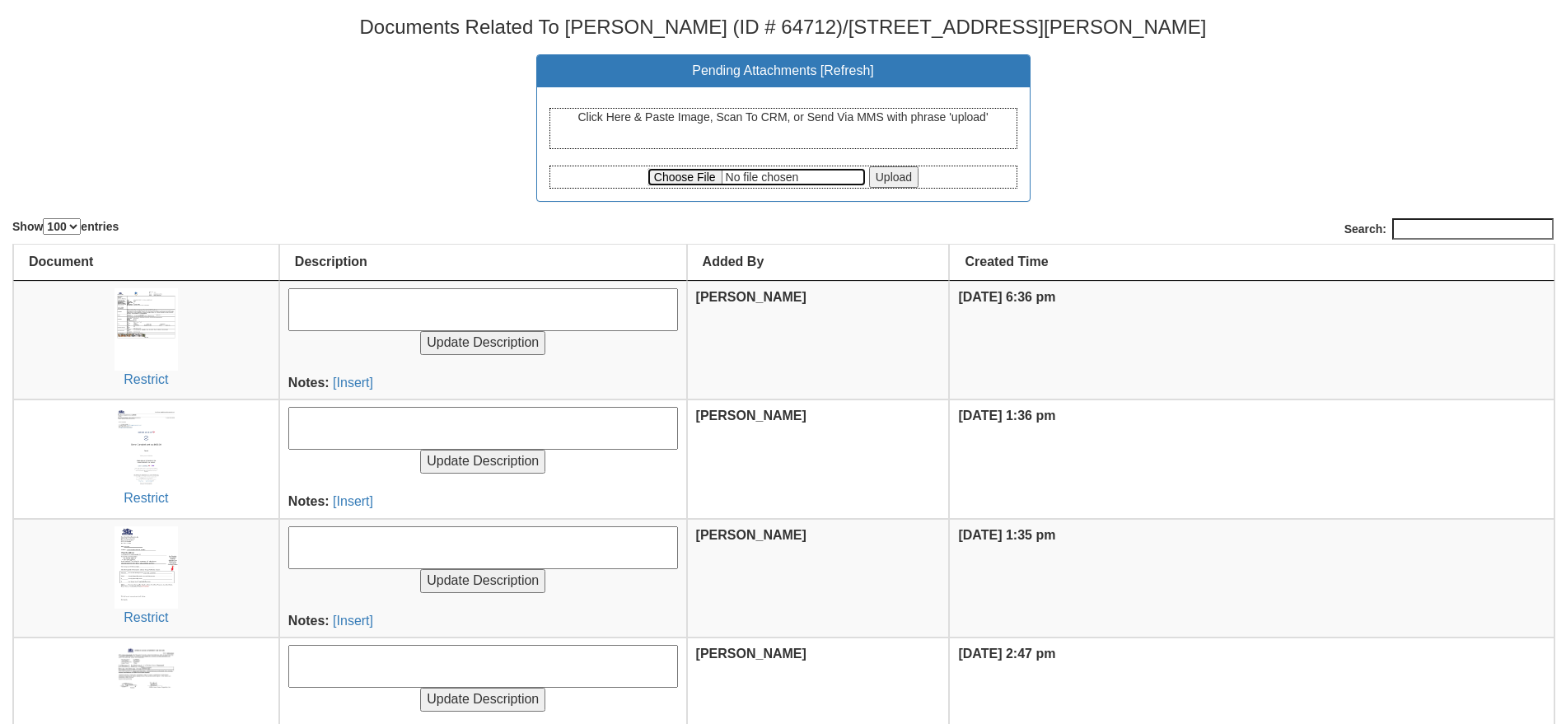
click at [663, 176] on input "file" at bounding box center [757, 177] width 218 height 18
type input "C:\fakepath\Payment Request Form 41 1a [PERSON_NAME].pdf"
click at [890, 172] on input "Upload" at bounding box center [893, 176] width 49 height 21
select select "100"
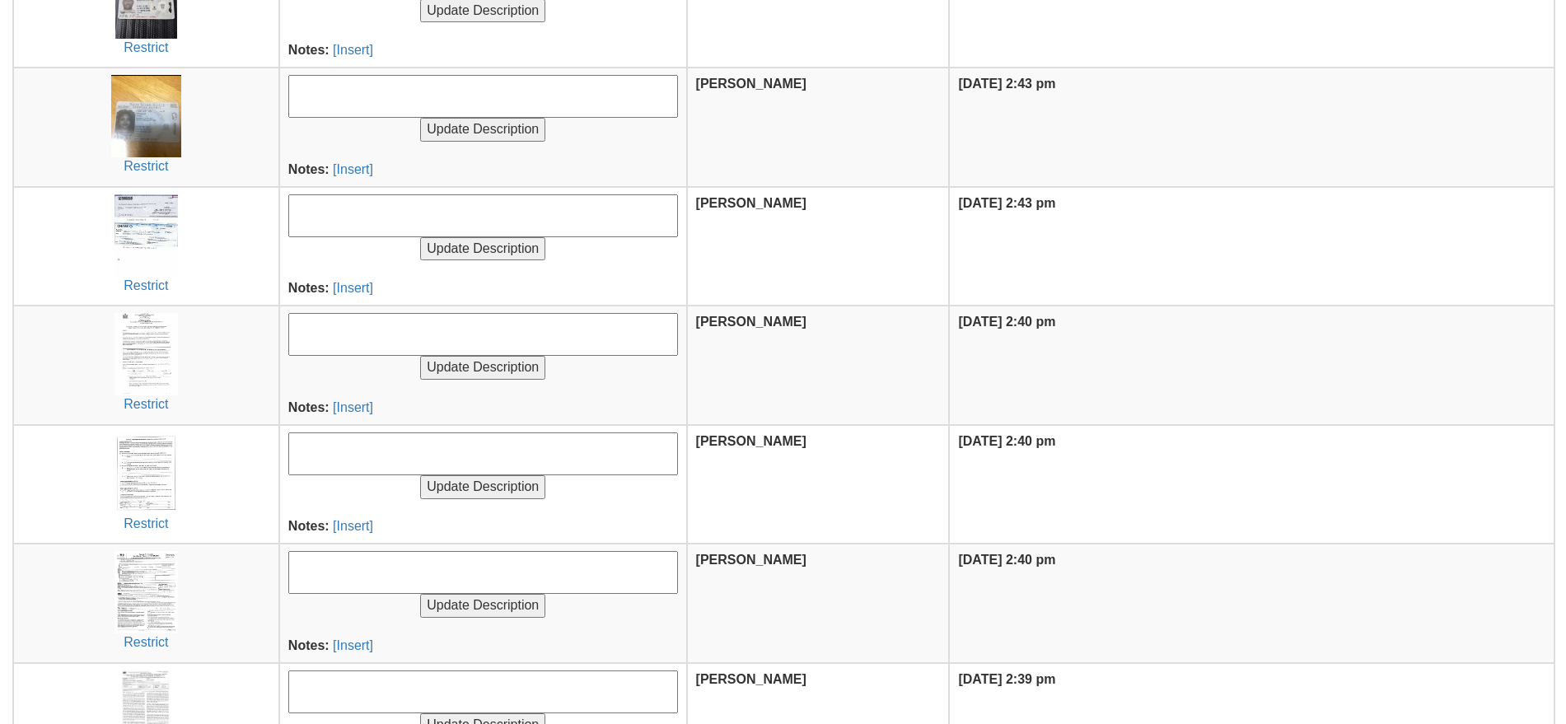
scroll to position [1339, 0]
